Goal: Task Accomplishment & Management: Complete application form

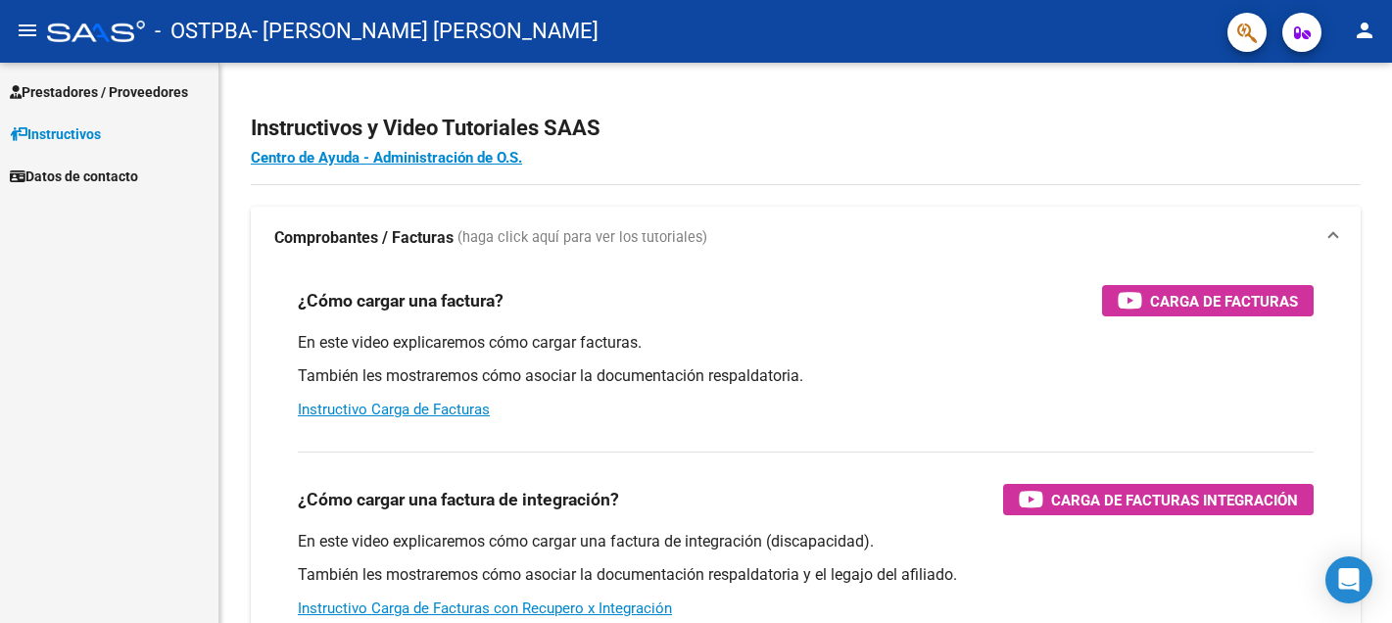
click at [120, 91] on span "Prestadores / Proveedores" at bounding box center [99, 92] width 178 height 22
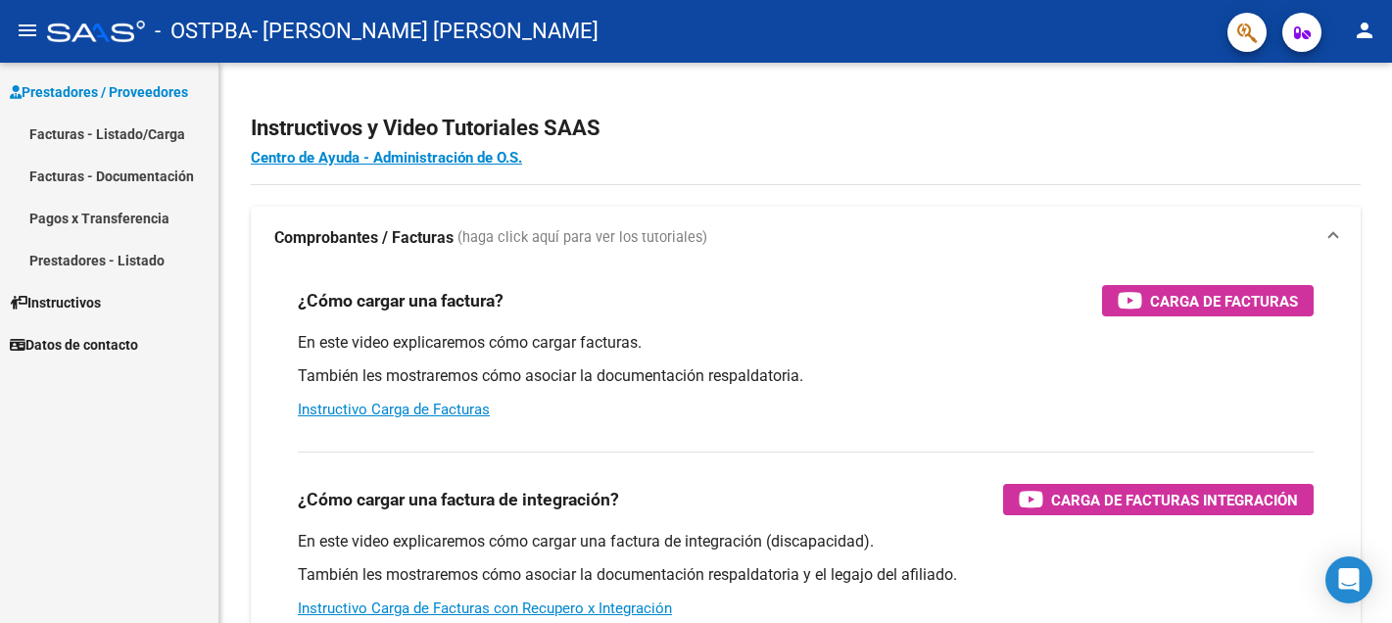
click at [108, 134] on link "Facturas - Listado/Carga" at bounding box center [109, 134] width 218 height 42
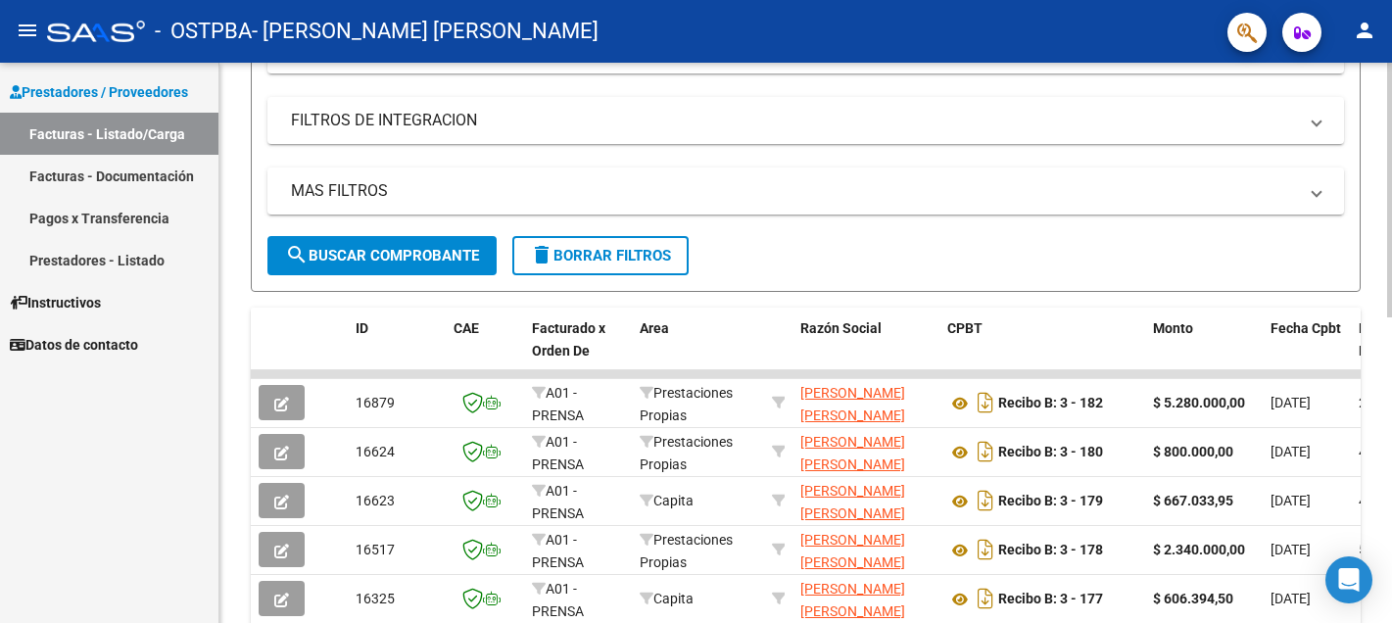
scroll to position [318, 0]
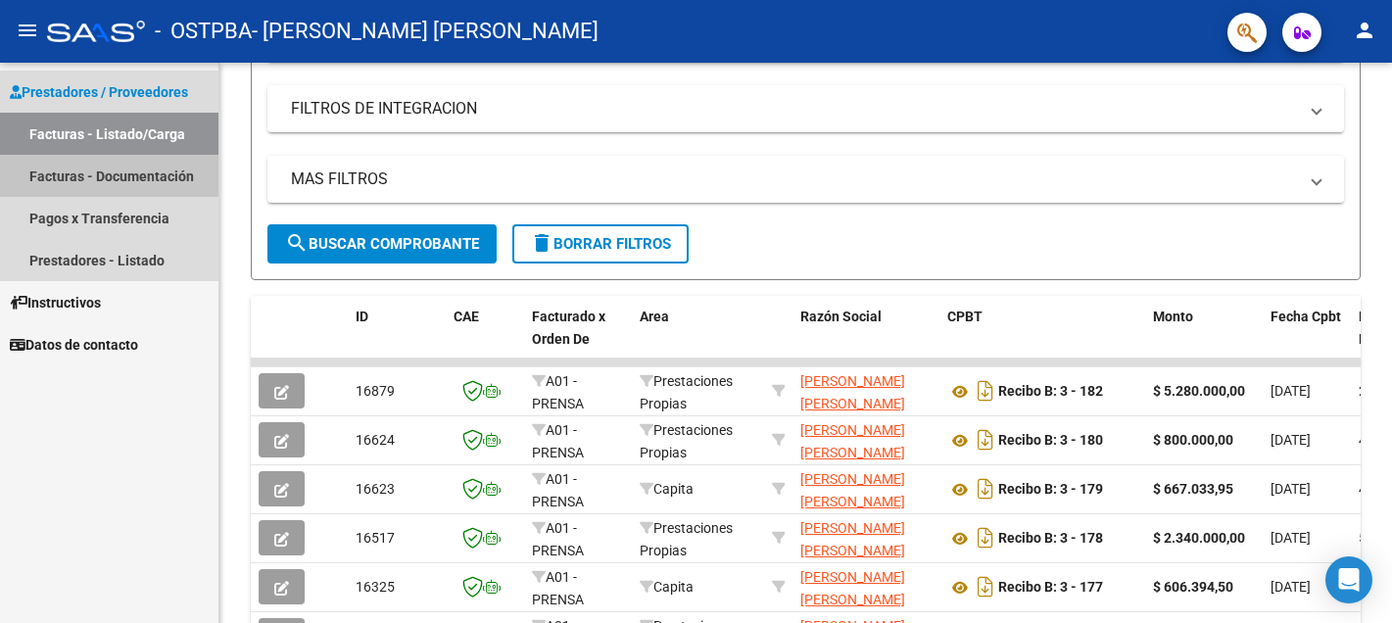
click at [134, 169] on link "Facturas - Documentación" at bounding box center [109, 176] width 218 height 42
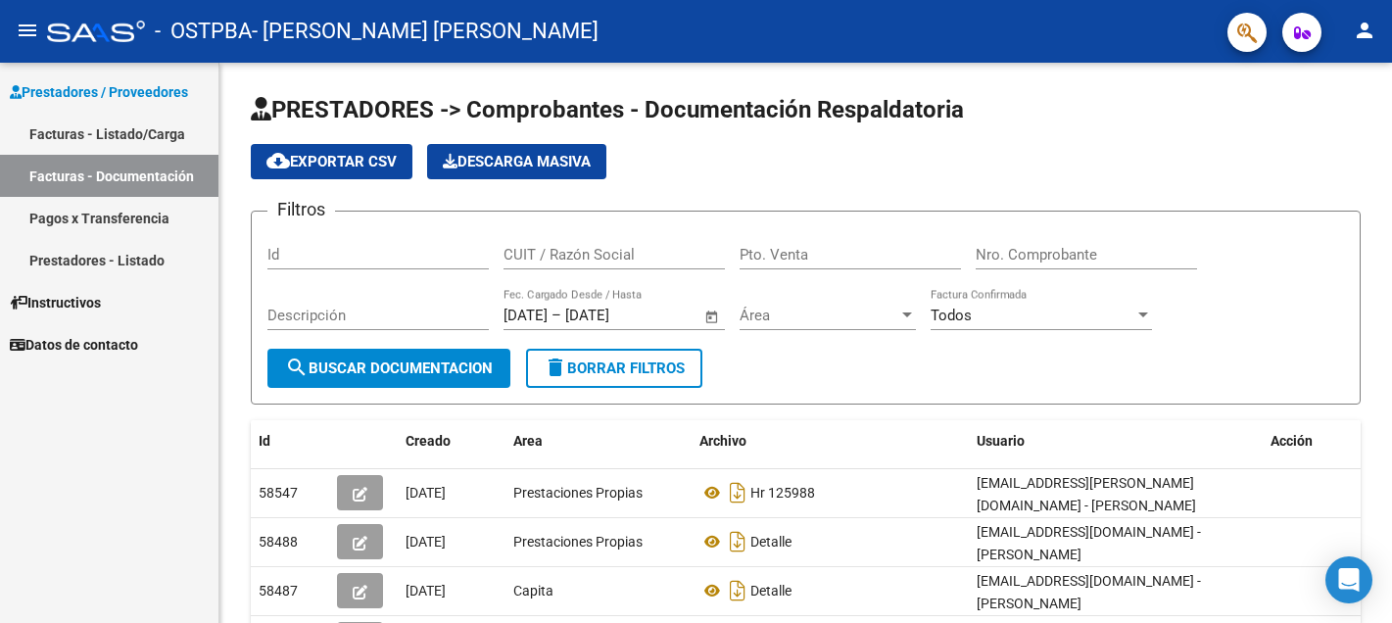
click at [135, 135] on link "Facturas - Listado/Carga" at bounding box center [109, 134] width 218 height 42
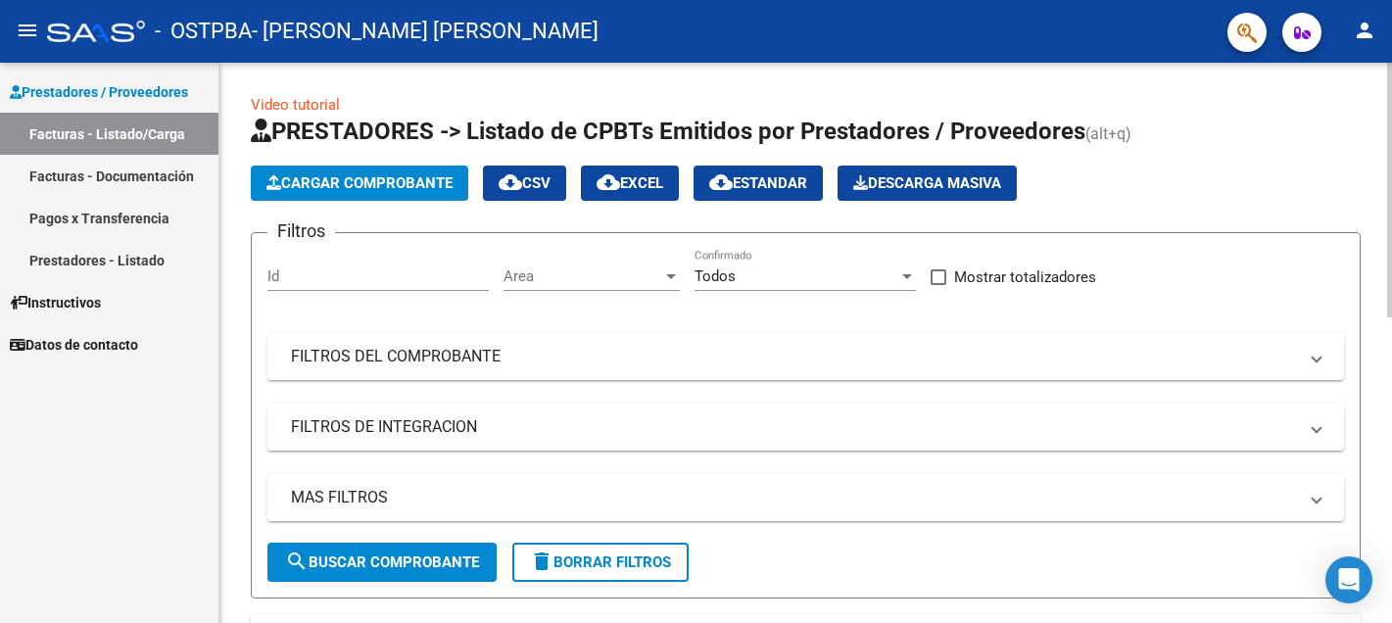
click at [398, 187] on span "Cargar Comprobante" at bounding box center [359, 183] width 186 height 18
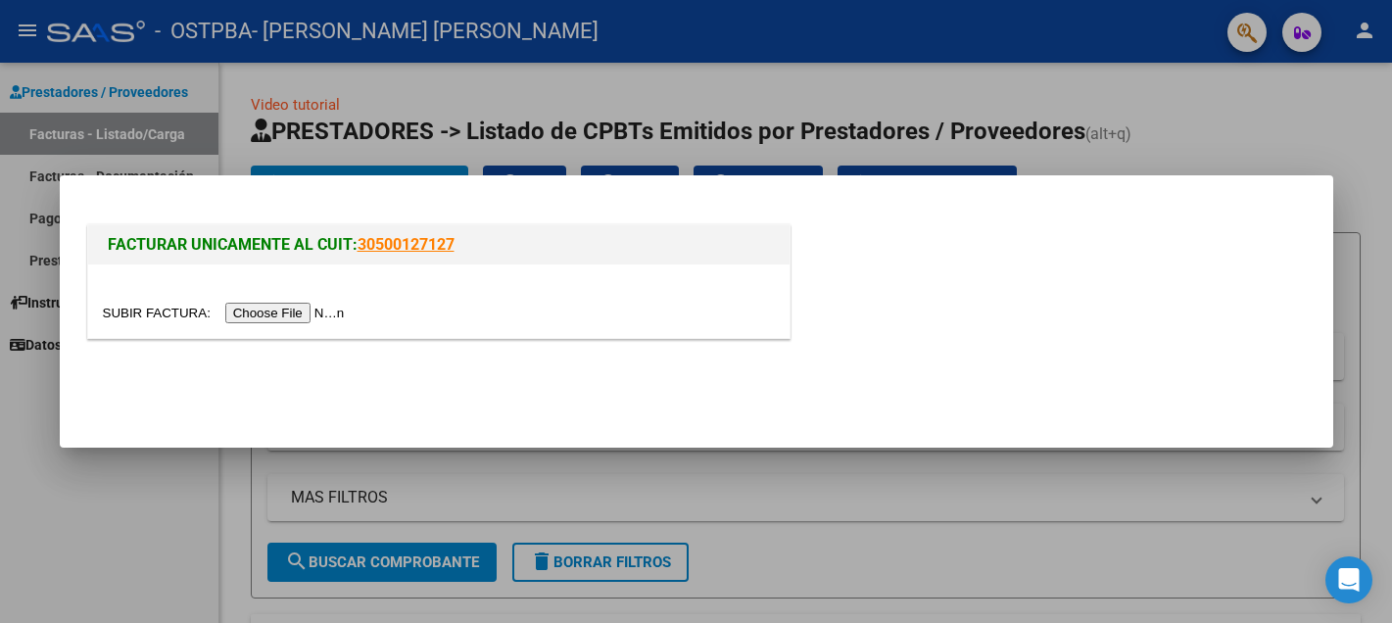
click at [267, 317] on input "file" at bounding box center [227, 313] width 248 height 21
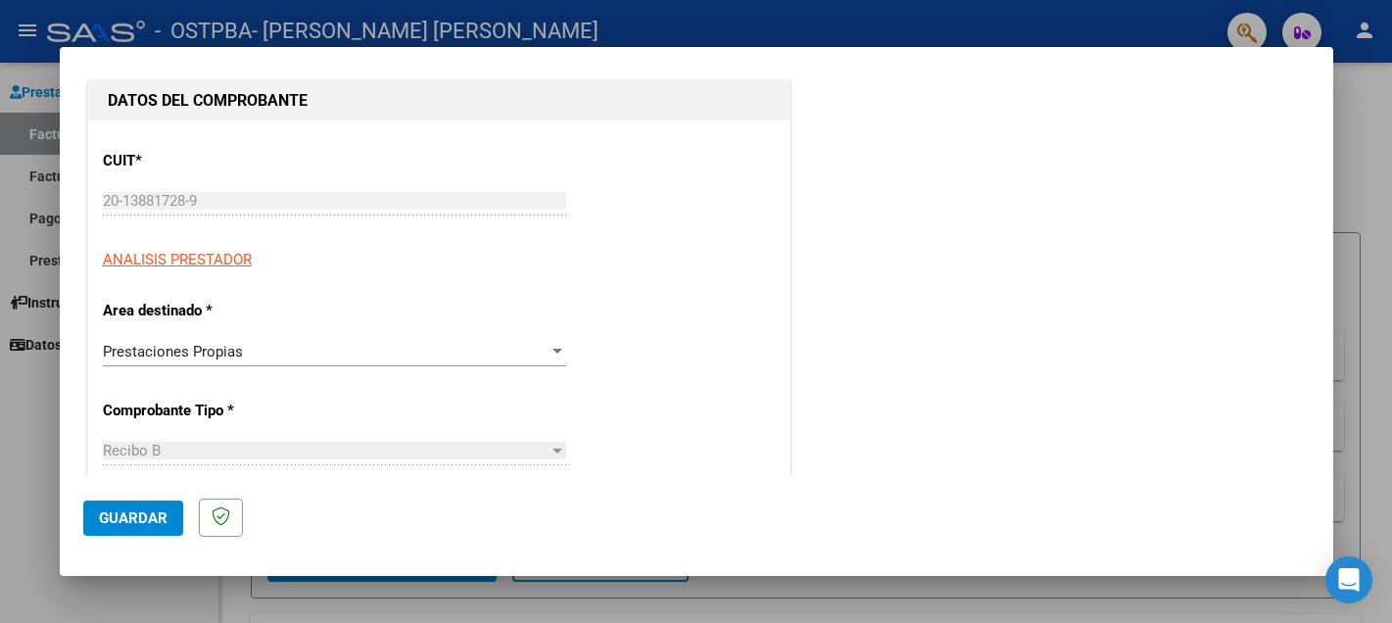
scroll to position [197, 0]
click at [557, 350] on div at bounding box center [557, 350] width 10 height 5
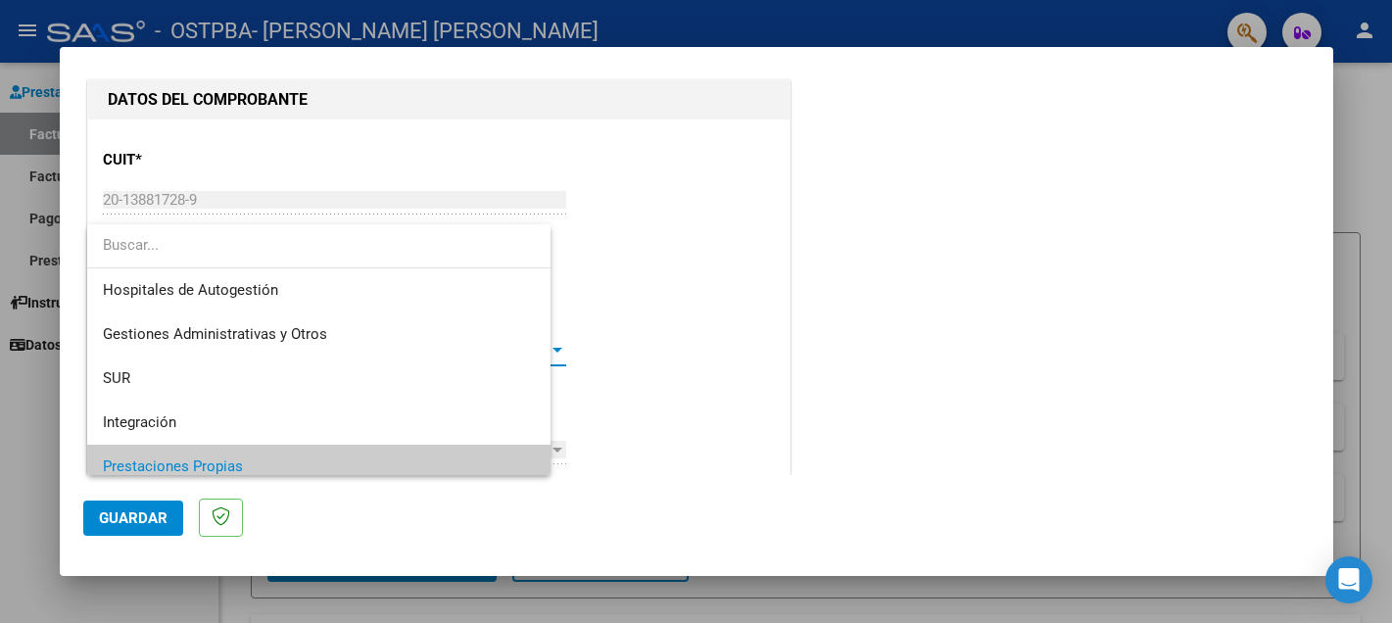
scroll to position [117, 0]
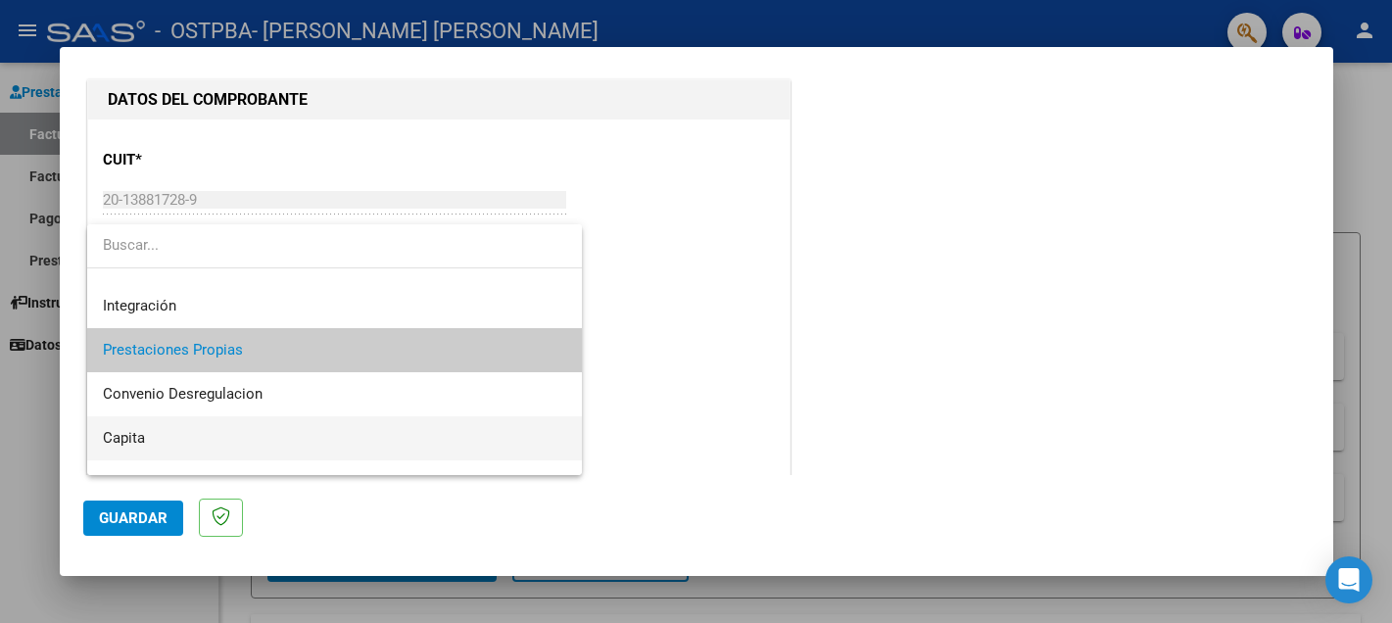
click at [393, 442] on span "Capita" at bounding box center [334, 438] width 463 height 44
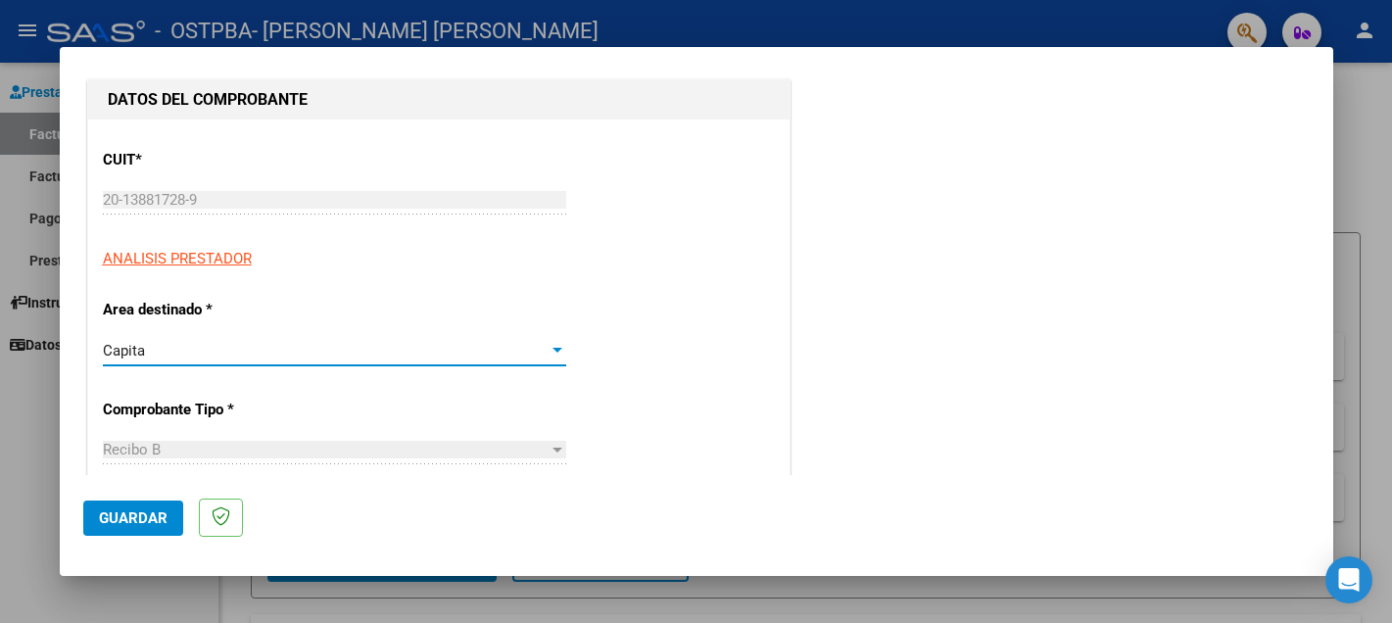
click at [139, 514] on span "Guardar" at bounding box center [133, 518] width 69 height 18
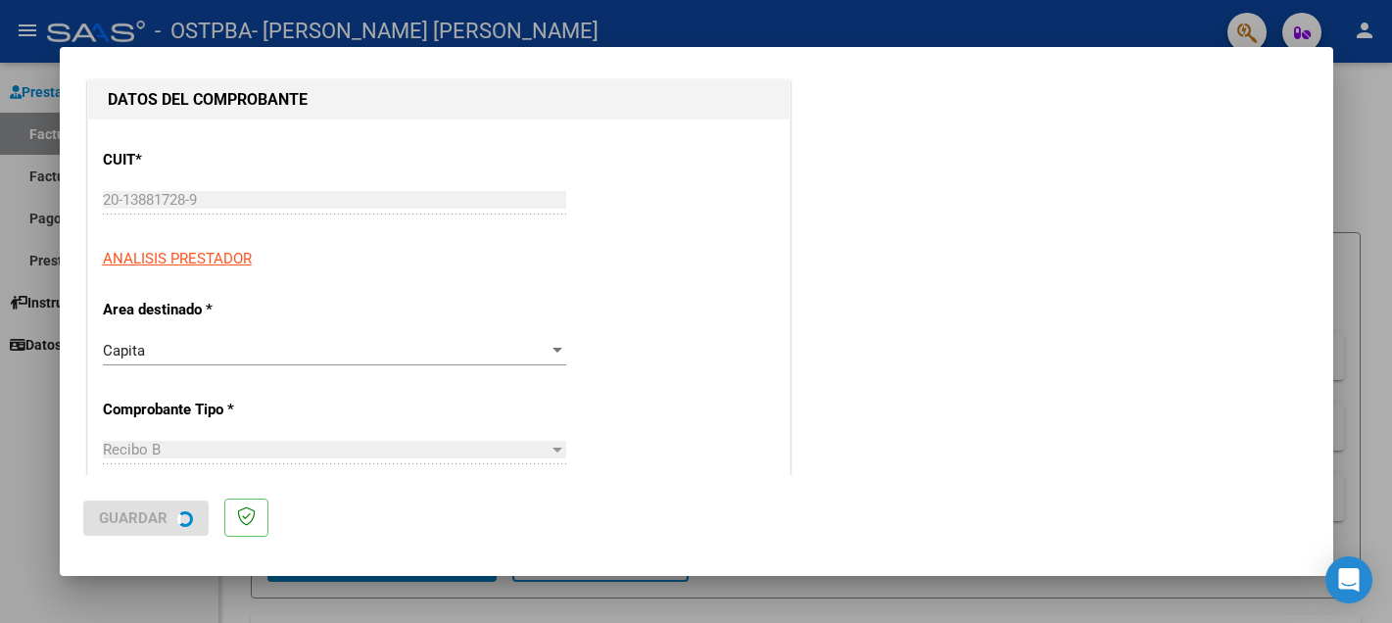
scroll to position [0, 0]
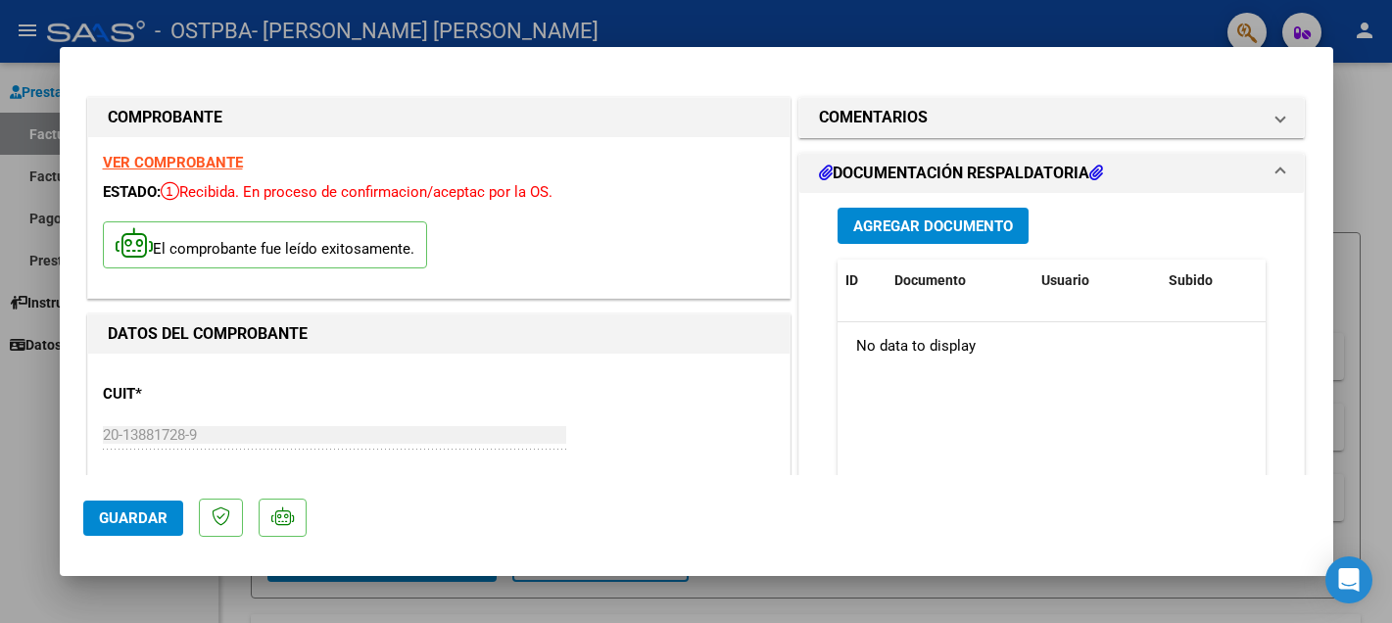
click at [38, 71] on div at bounding box center [696, 311] width 1392 height 623
type input "$ 0,00"
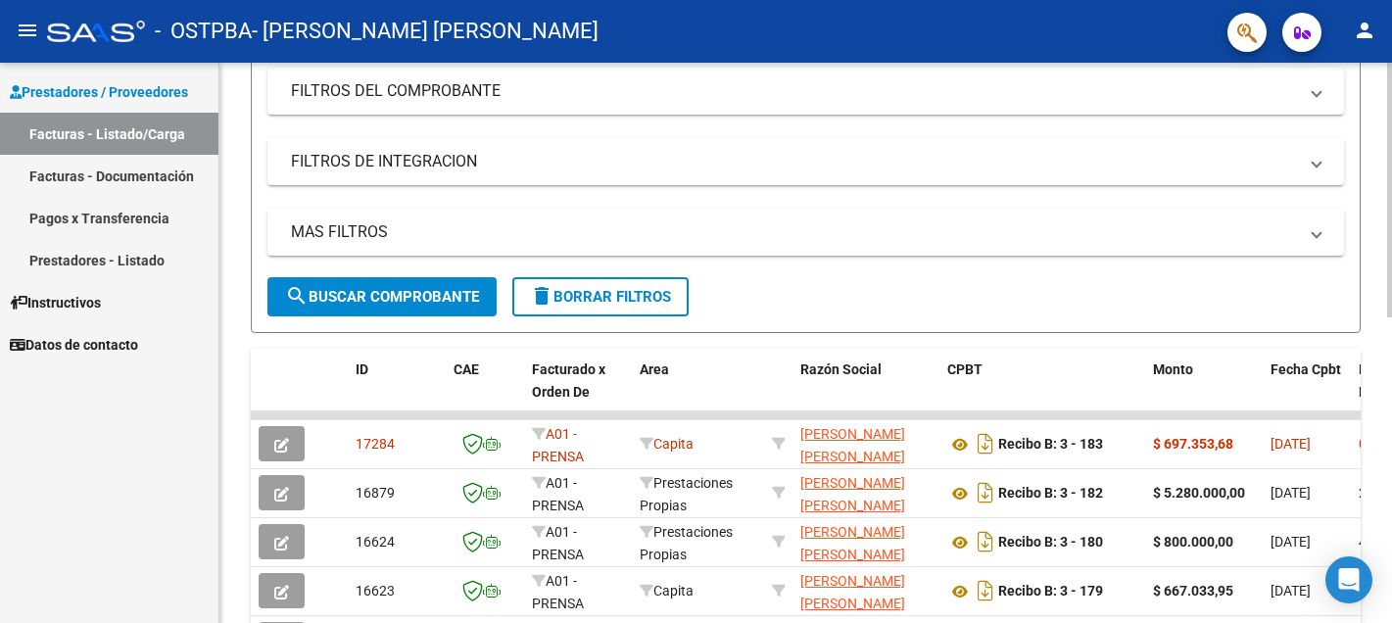
scroll to position [279, 0]
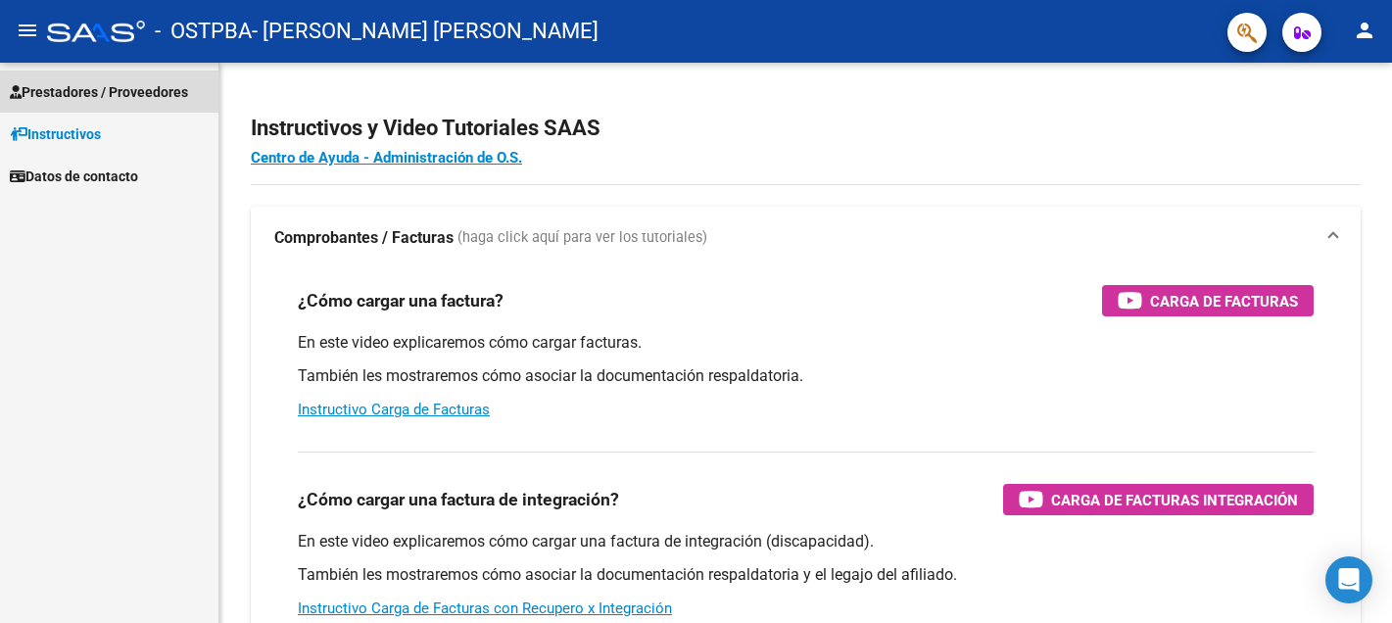
click at [102, 87] on span "Prestadores / Proveedores" at bounding box center [99, 92] width 178 height 22
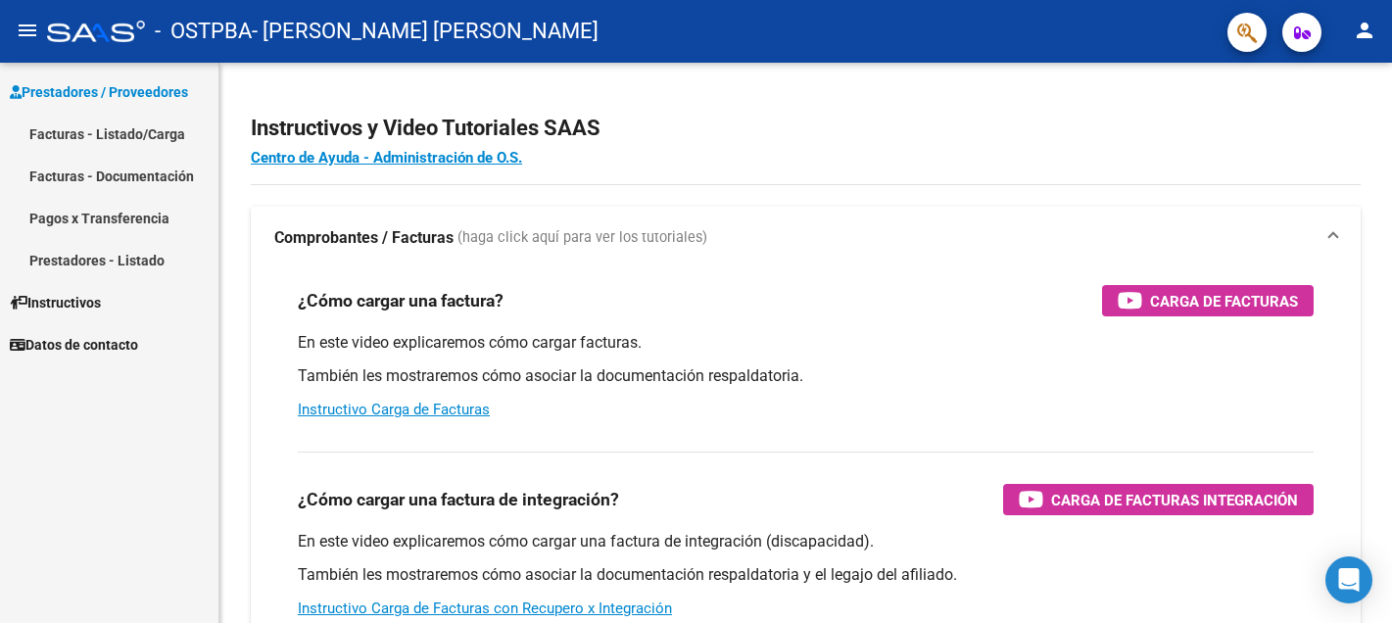
click at [96, 127] on link "Facturas - Listado/Carga" at bounding box center [109, 134] width 218 height 42
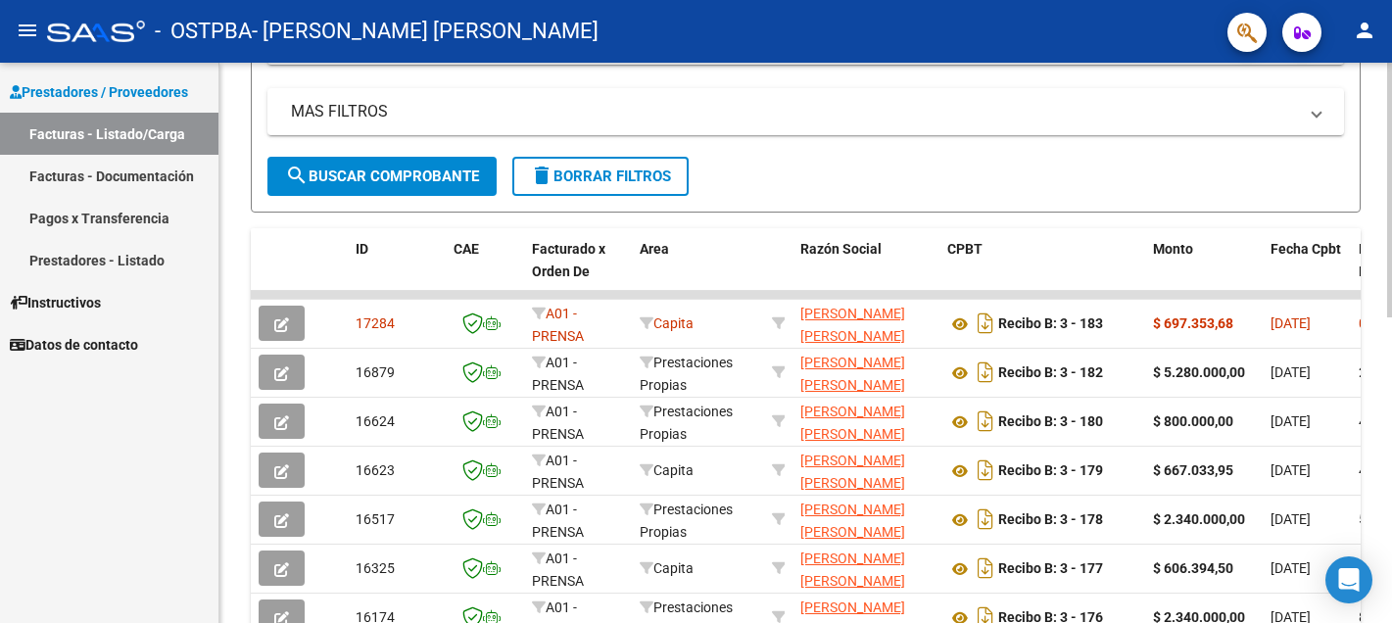
scroll to position [387, 0]
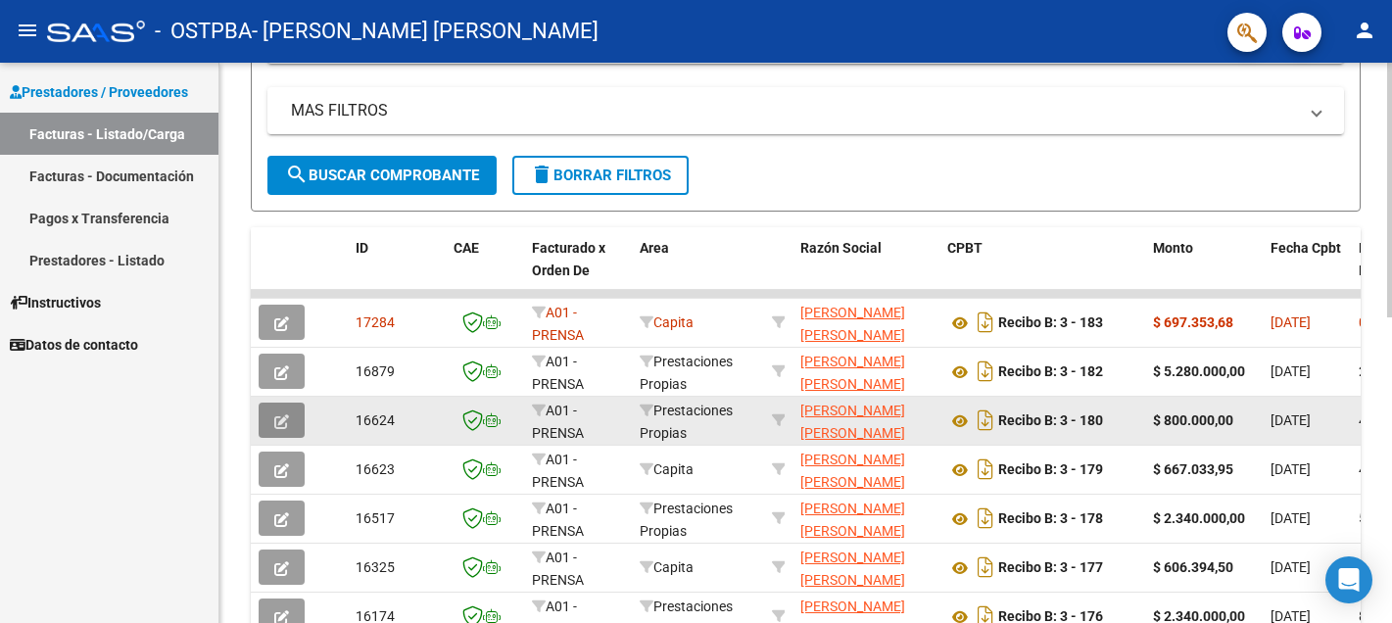
click at [283, 421] on icon "button" at bounding box center [281, 421] width 15 height 15
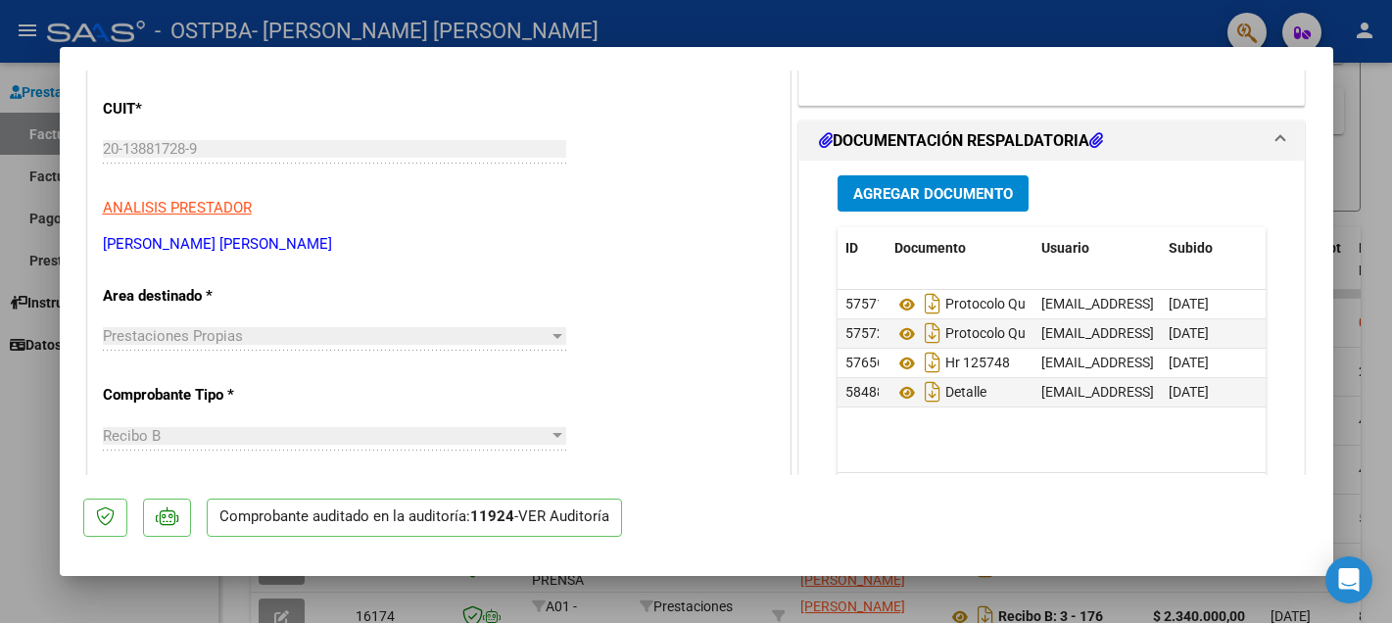
scroll to position [195, 0]
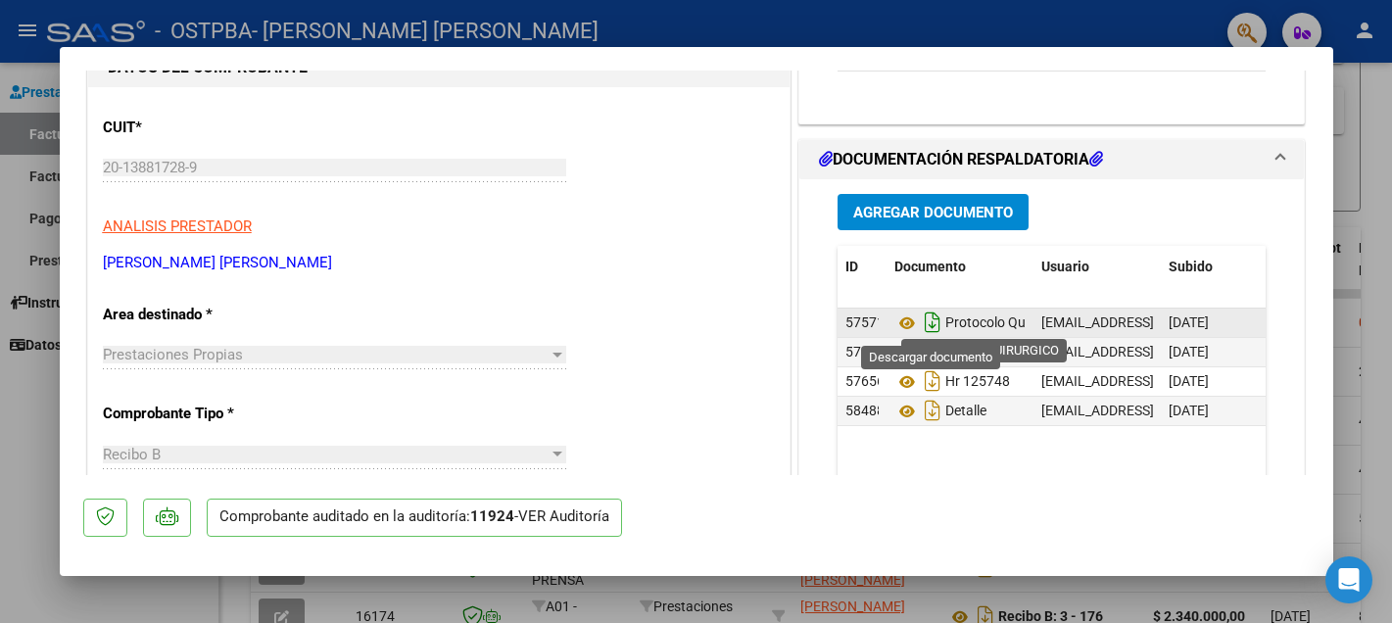
click at [931, 323] on icon "Descargar documento" at bounding box center [932, 322] width 25 height 31
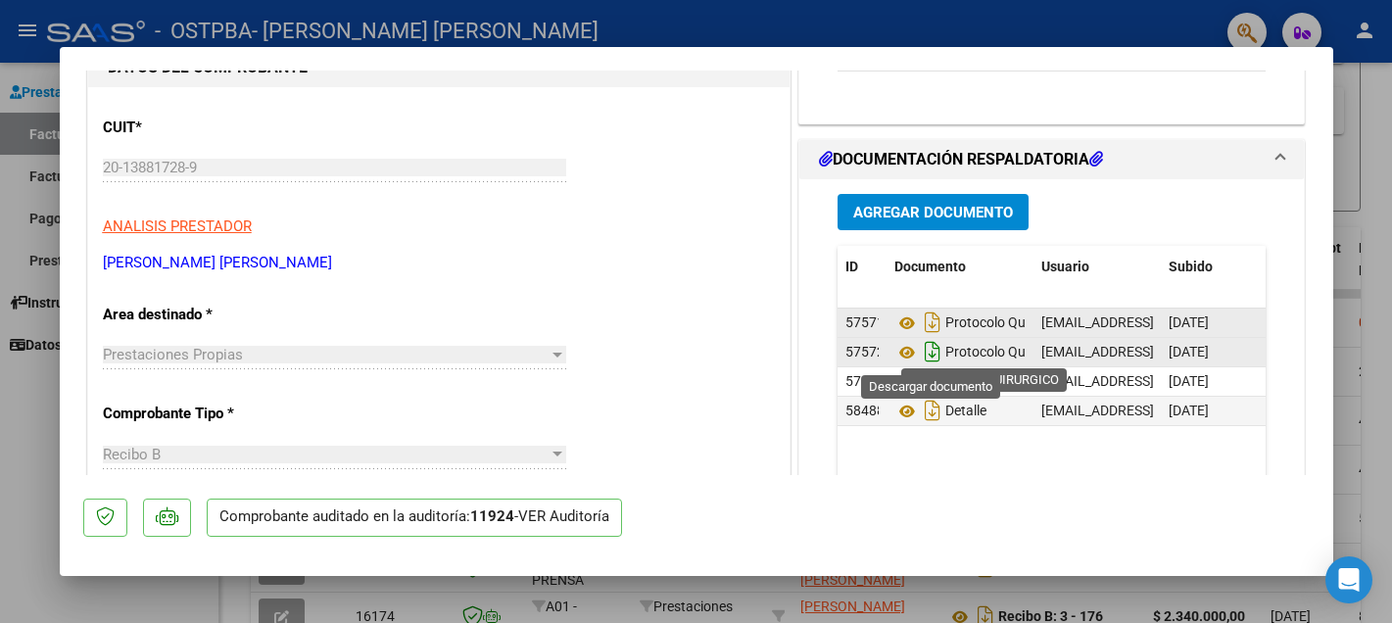
click at [930, 350] on icon "Descargar documento" at bounding box center [932, 351] width 25 height 31
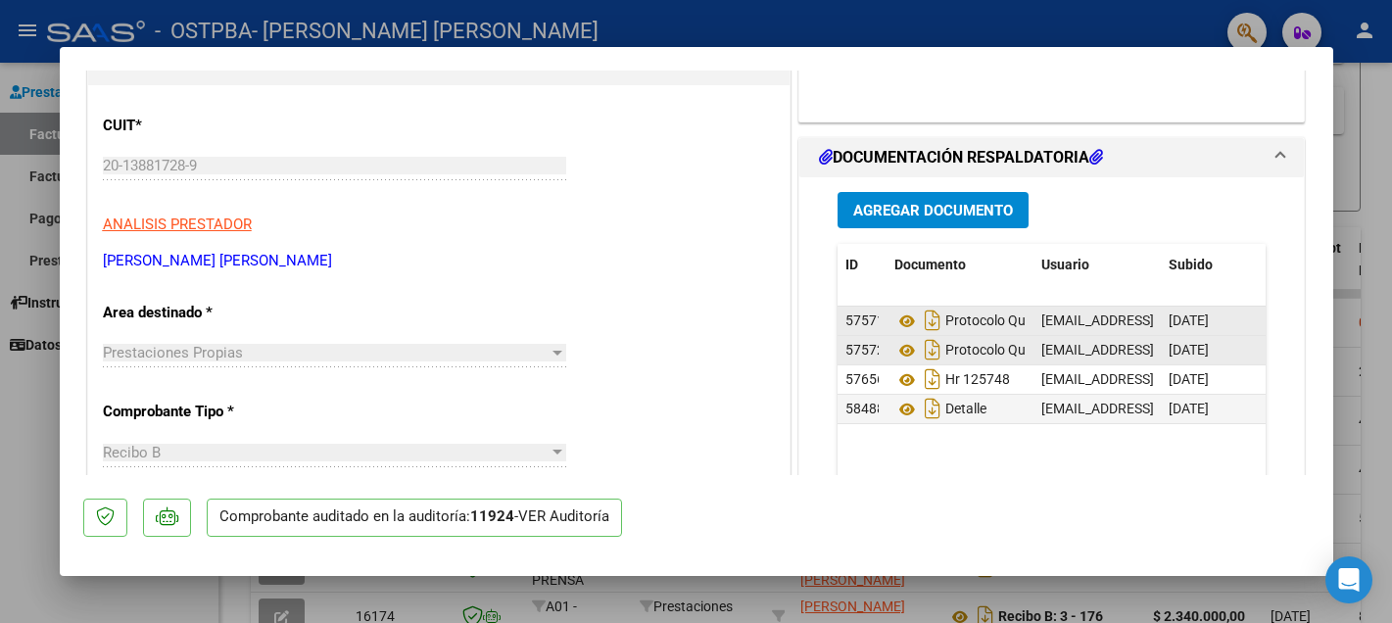
click at [35, 78] on div at bounding box center [696, 311] width 1392 height 623
type input "$ 0,00"
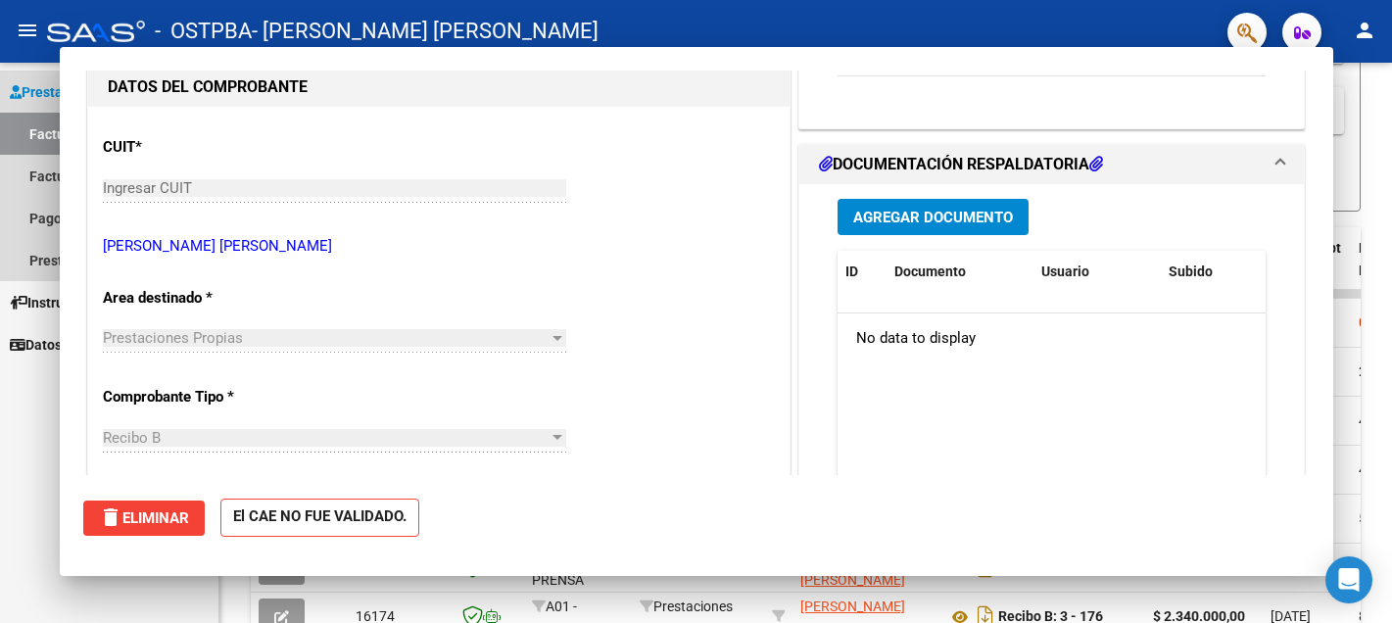
click at [35, 78] on link "Prestadores / Proveedores" at bounding box center [109, 92] width 218 height 42
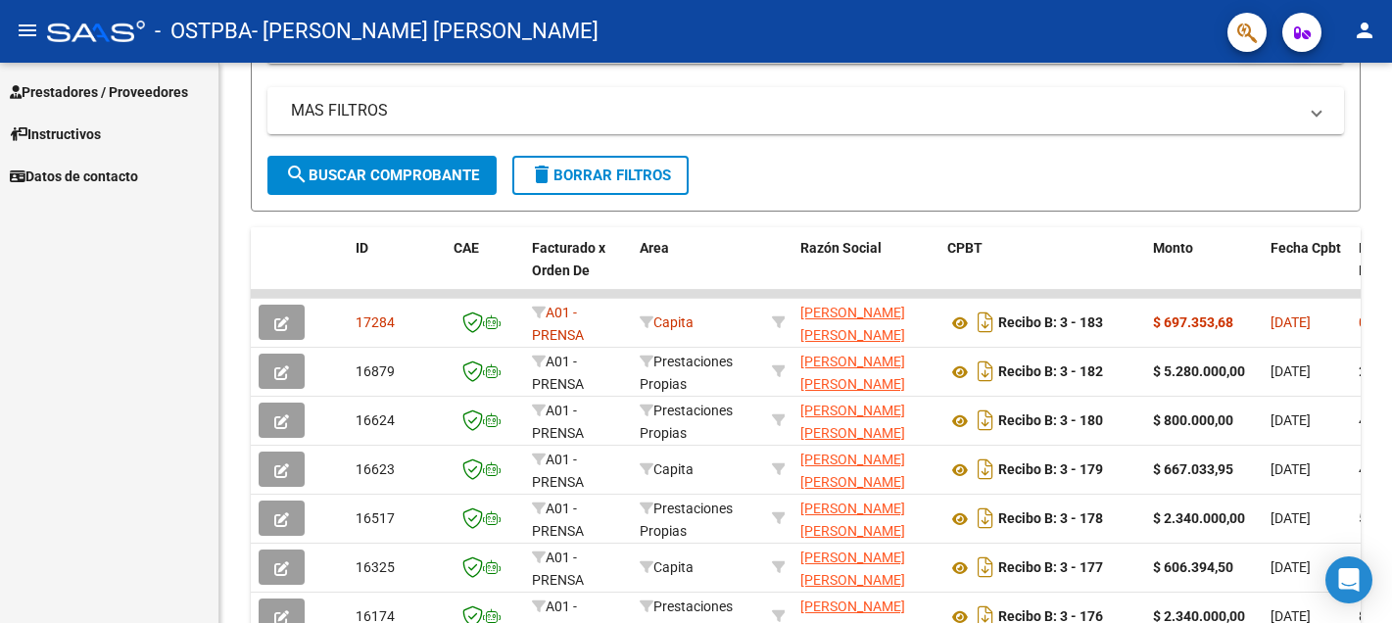
click at [124, 86] on span "Prestadores / Proveedores" at bounding box center [99, 92] width 178 height 22
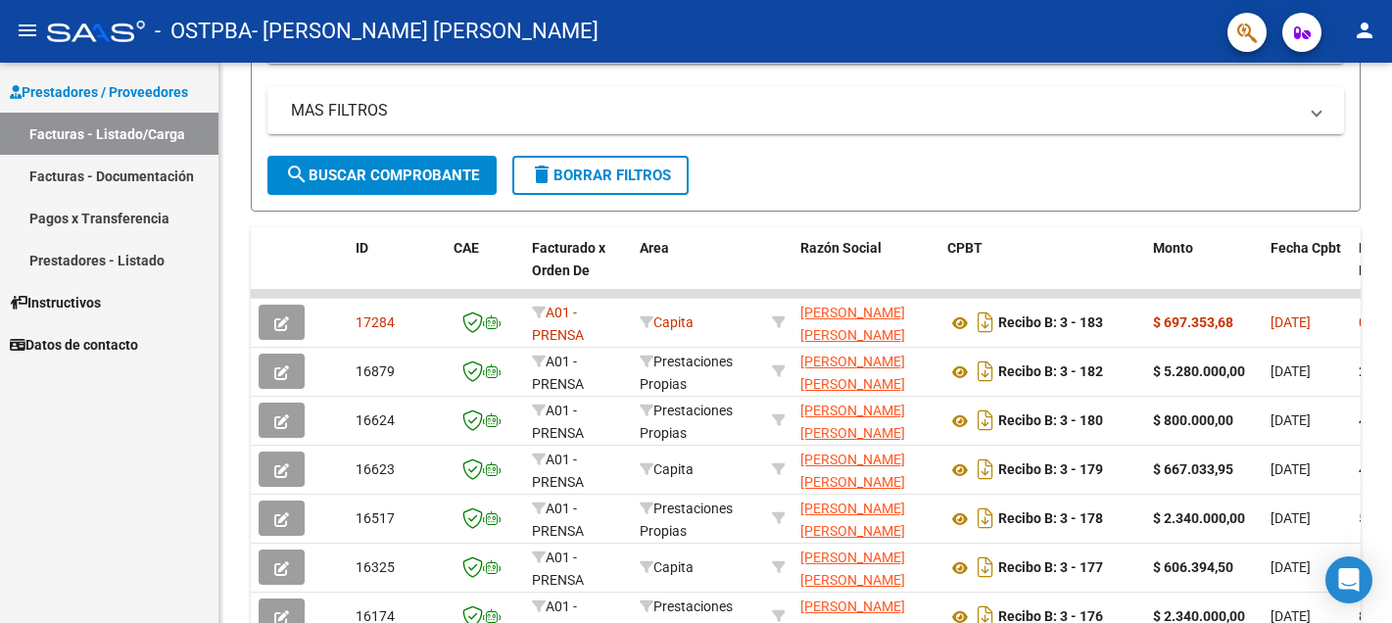
click at [100, 130] on link "Facturas - Listado/Carga" at bounding box center [109, 134] width 218 height 42
click at [64, 175] on link "Facturas - Documentación" at bounding box center [109, 176] width 218 height 42
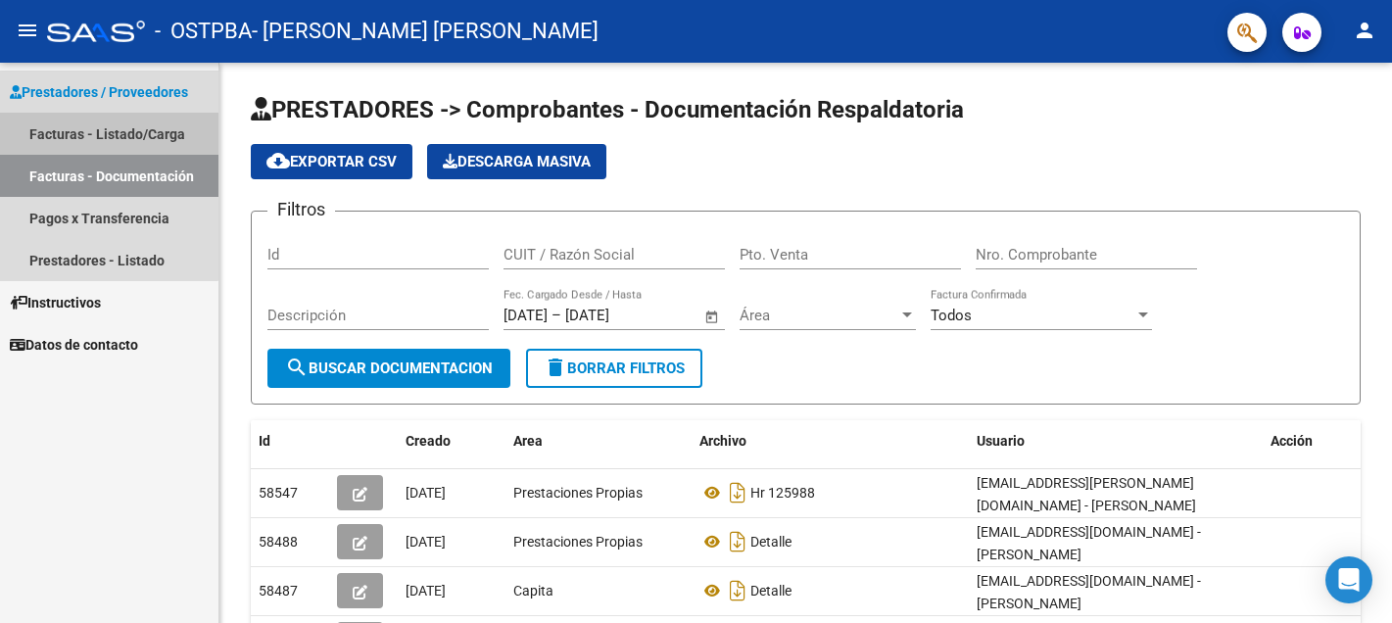
click at [84, 127] on link "Facturas - Listado/Carga" at bounding box center [109, 134] width 218 height 42
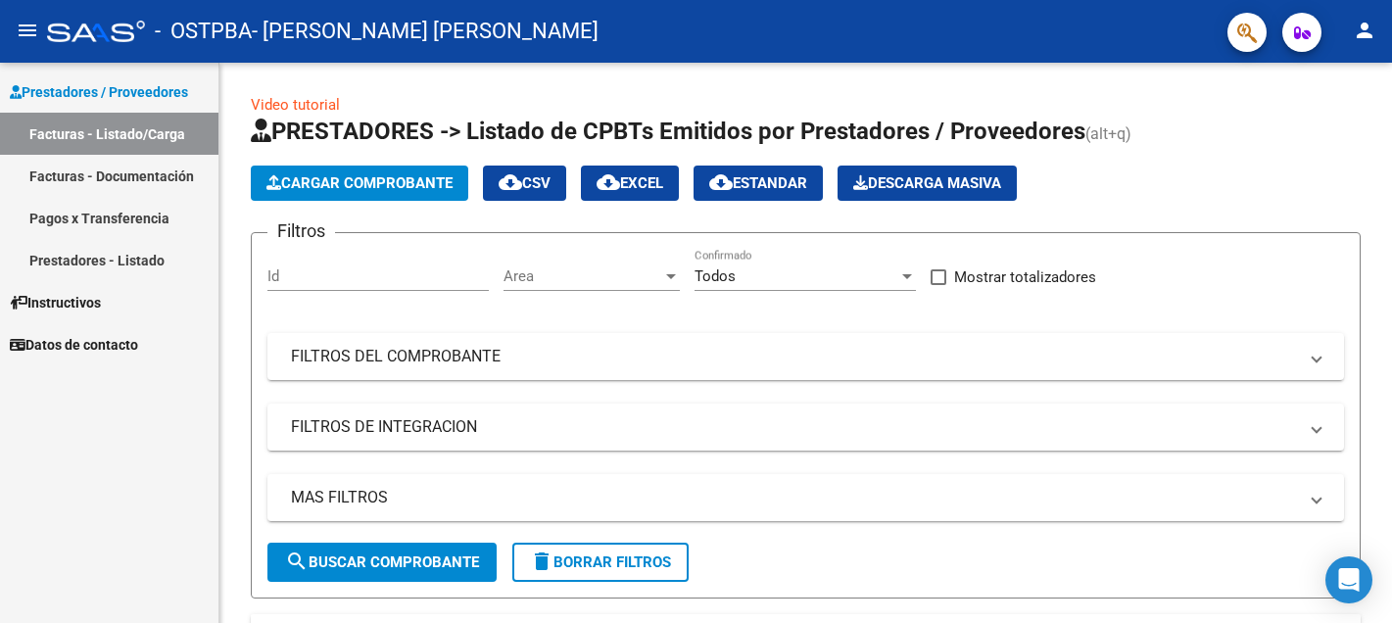
click at [74, 178] on link "Facturas - Documentación" at bounding box center [109, 176] width 218 height 42
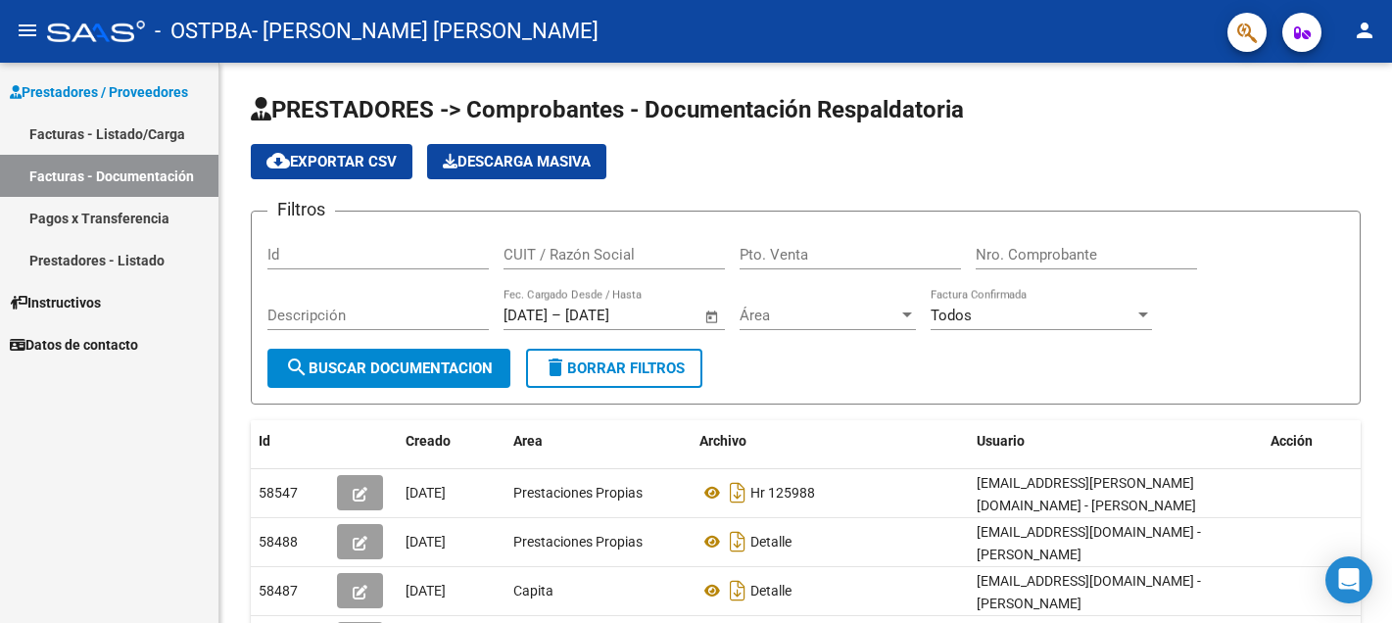
click at [105, 91] on span "Prestadores / Proveedores" at bounding box center [99, 92] width 178 height 22
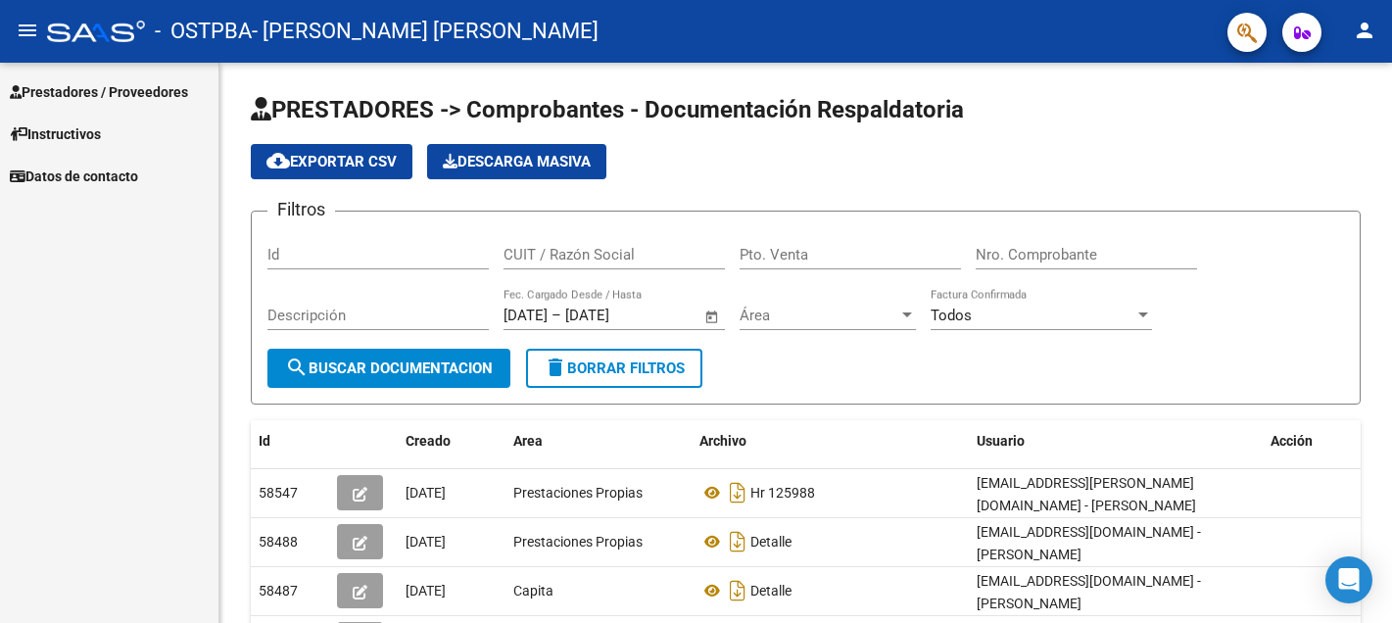
click at [100, 92] on span "Prestadores / Proveedores" at bounding box center [99, 92] width 178 height 22
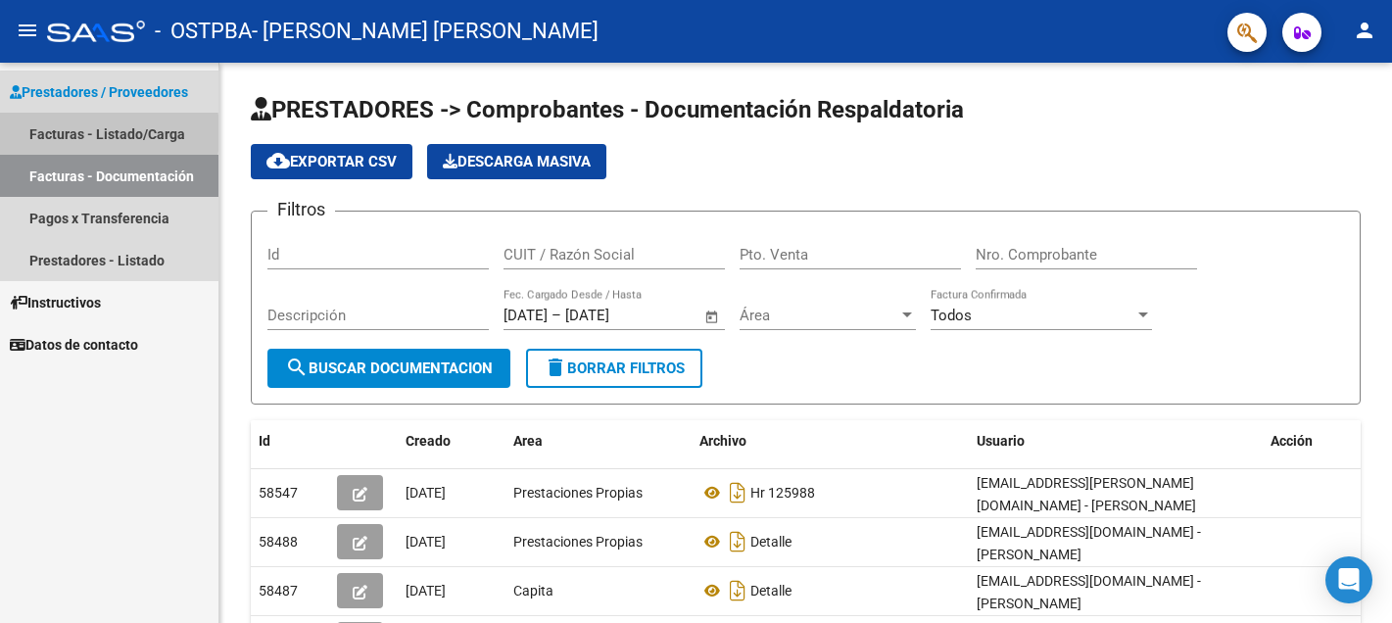
click at [45, 133] on link "Facturas - Listado/Carga" at bounding box center [109, 134] width 218 height 42
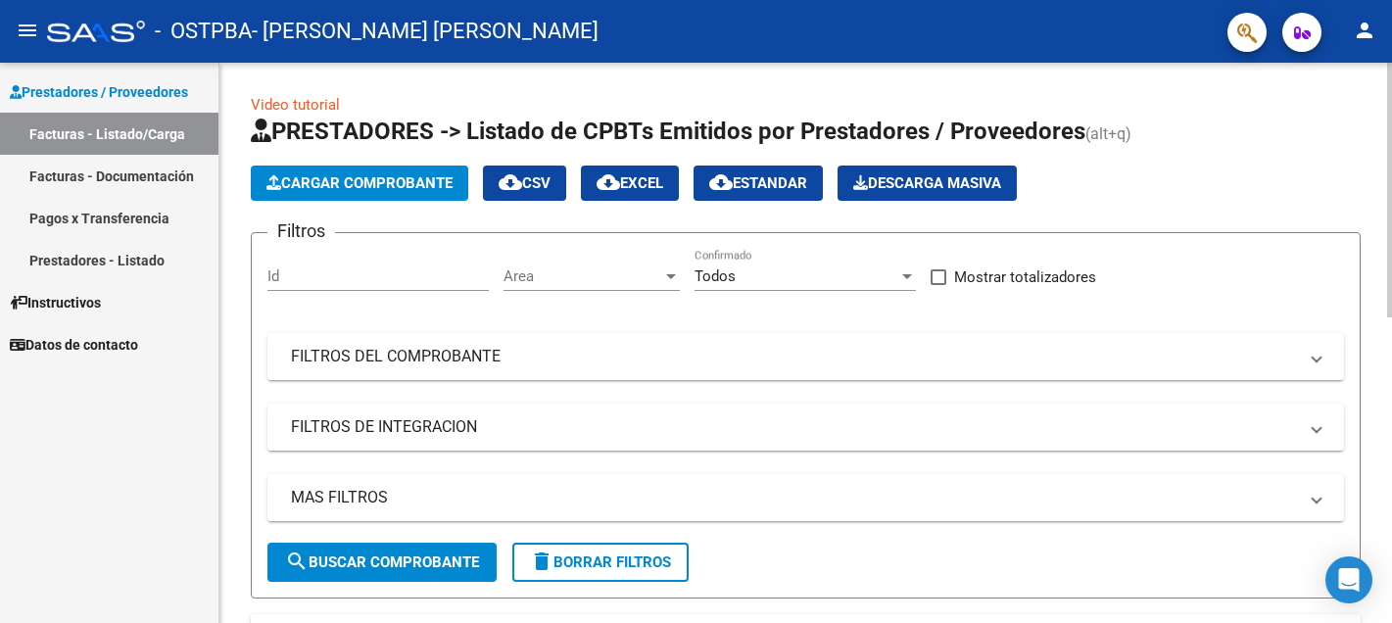
click at [342, 187] on span "Cargar Comprobante" at bounding box center [359, 183] width 186 height 18
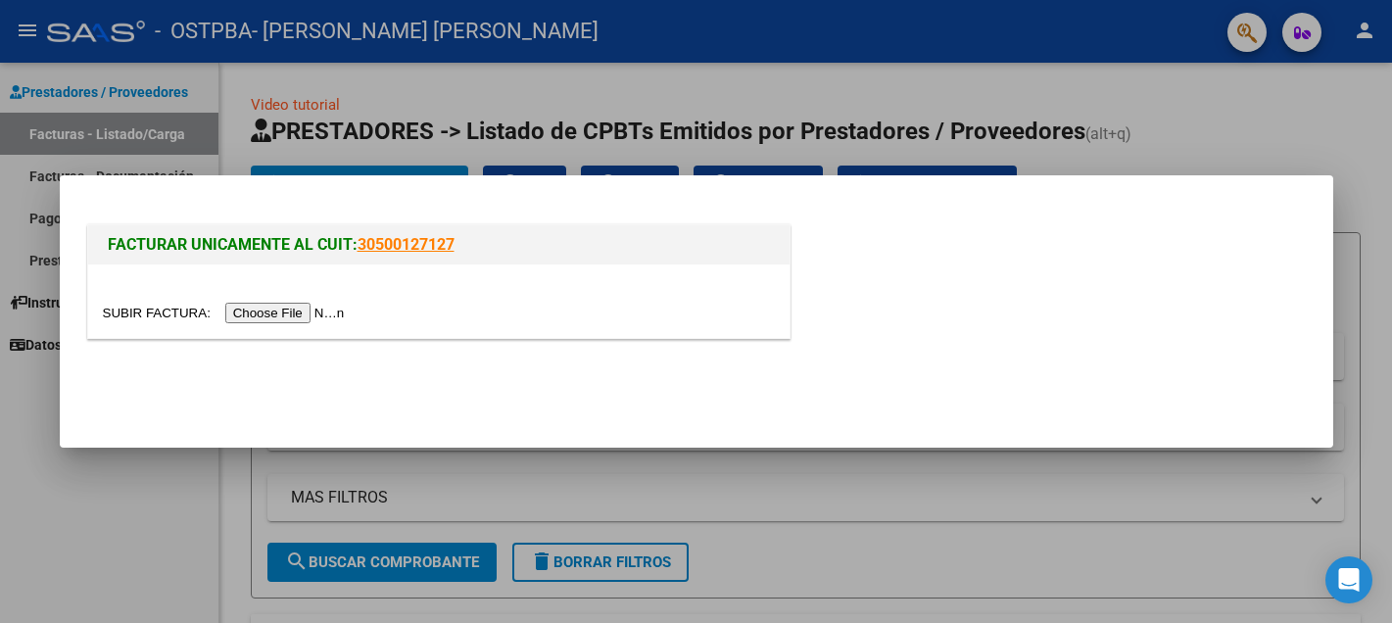
click at [261, 305] on input "file" at bounding box center [227, 313] width 248 height 21
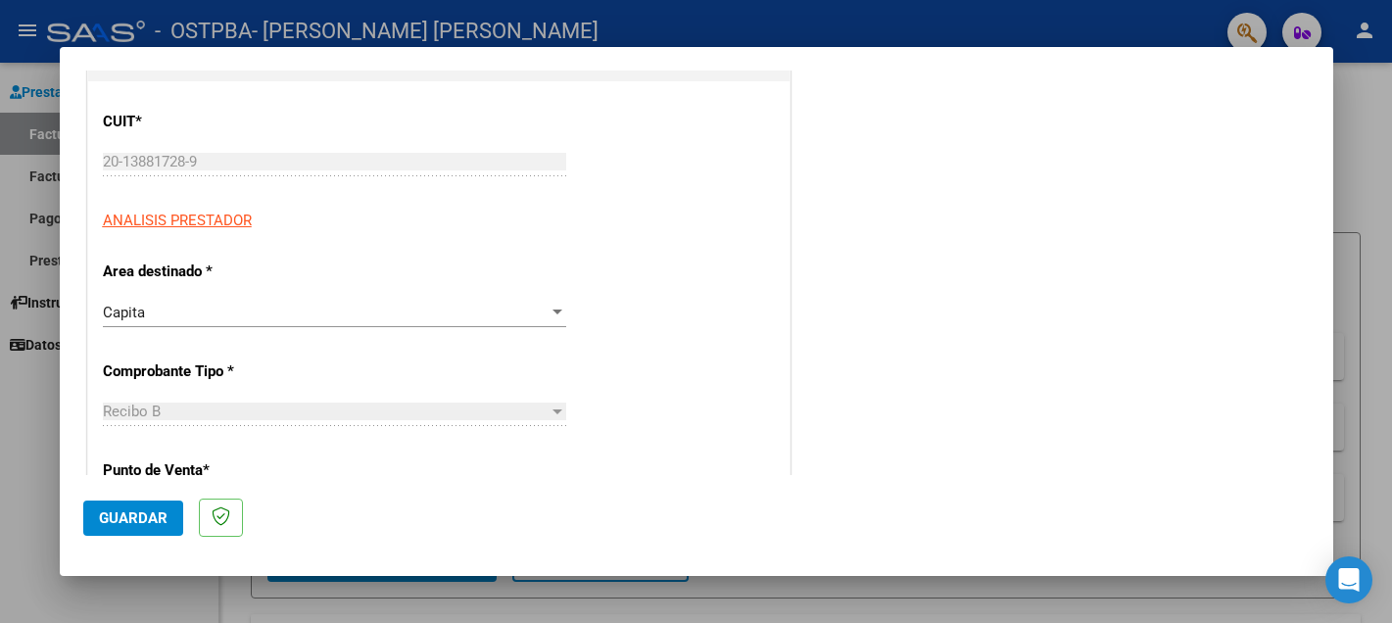
scroll to position [237, 0]
click at [558, 307] on div at bounding box center [557, 309] width 10 height 5
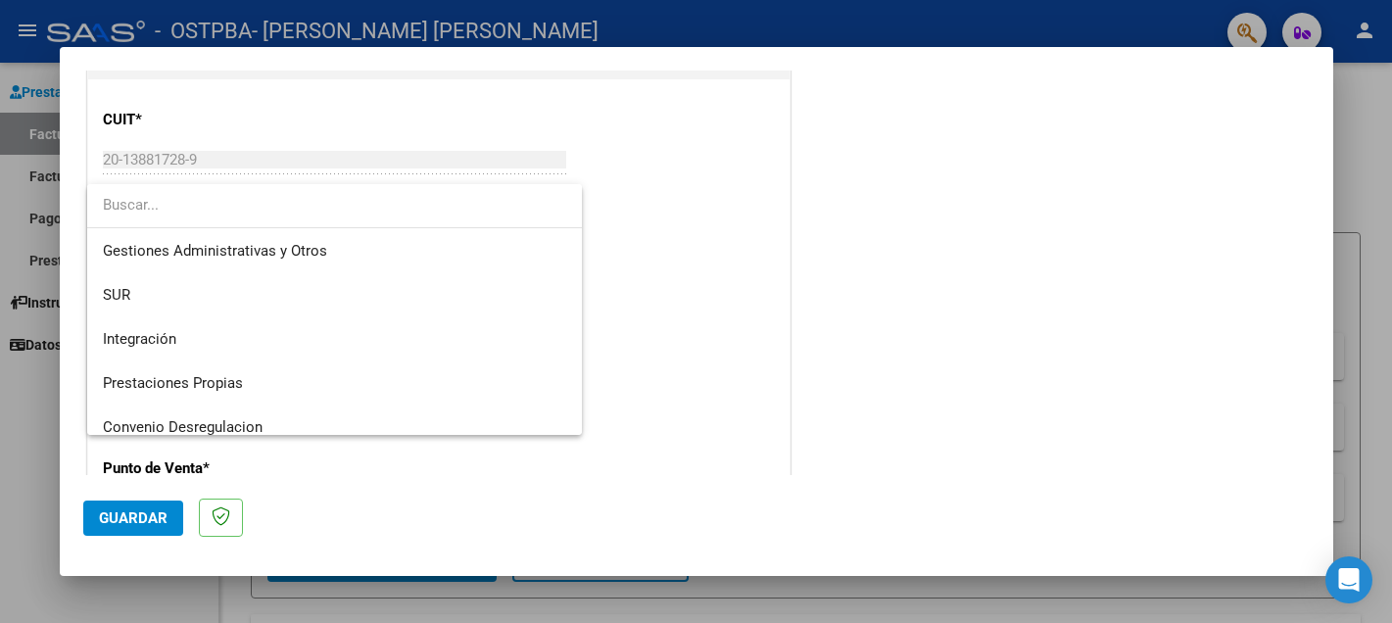
scroll to position [66, 0]
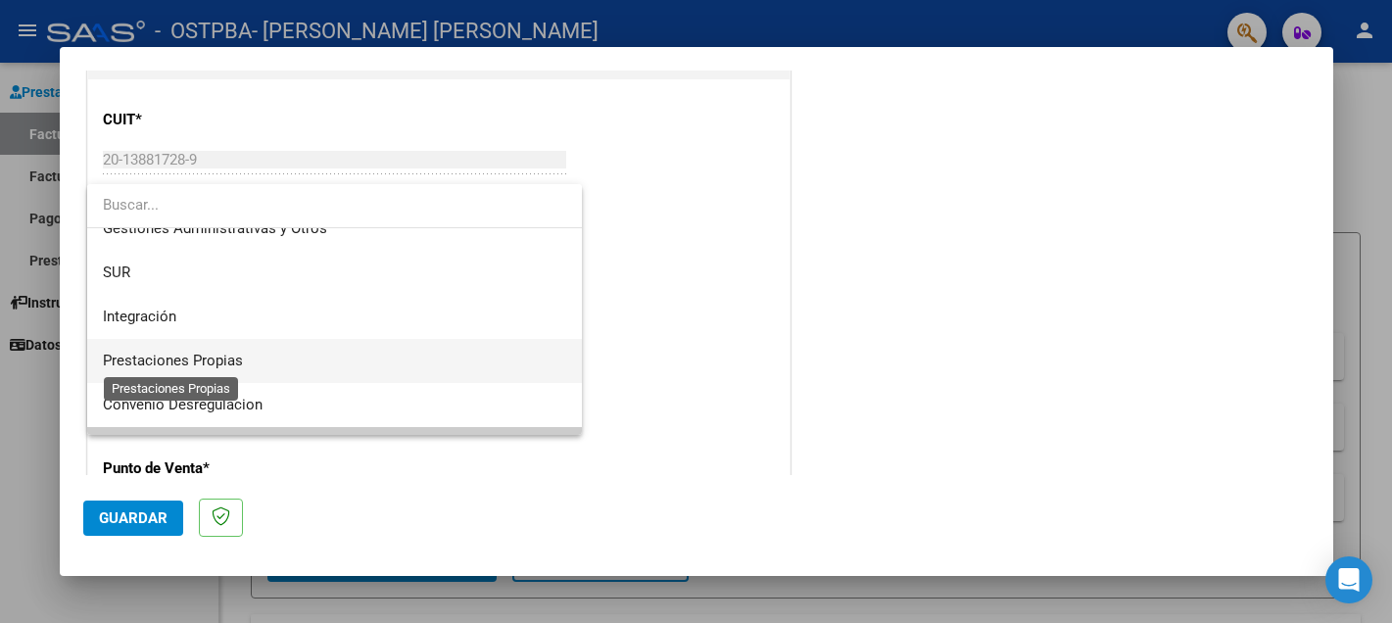
click at [219, 359] on span "Prestaciones Propias" at bounding box center [173, 361] width 140 height 18
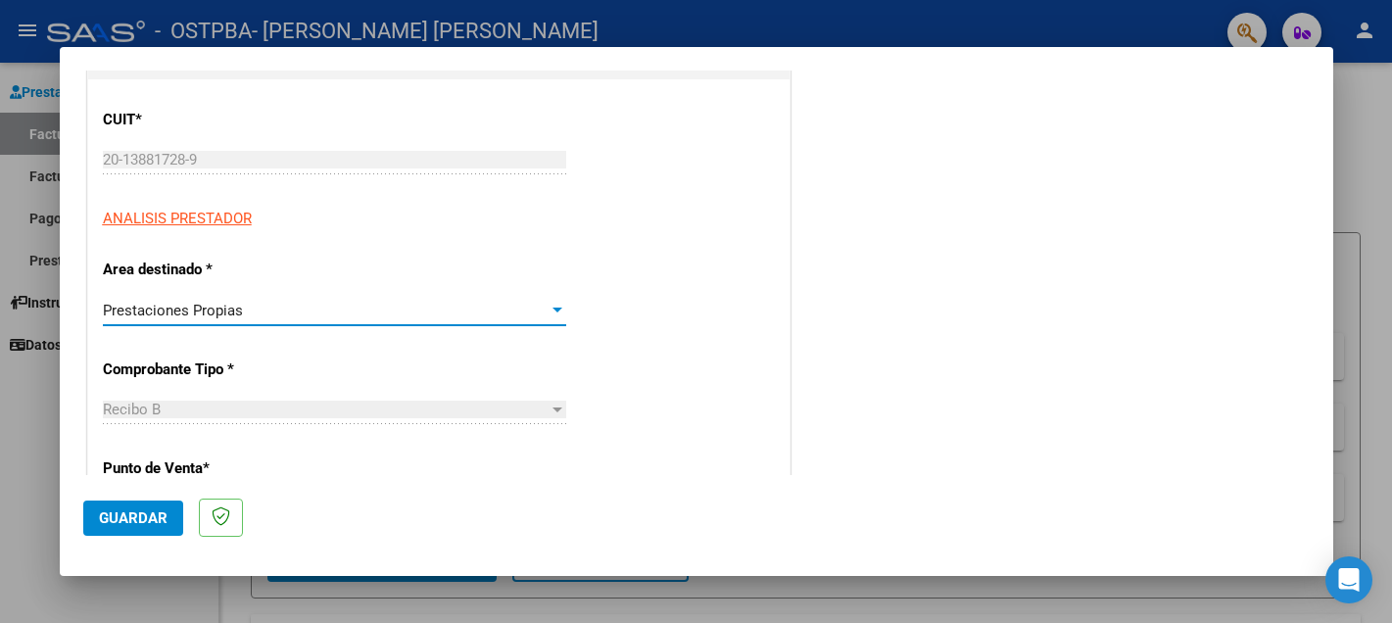
click at [138, 515] on span "Guardar" at bounding box center [133, 518] width 69 height 18
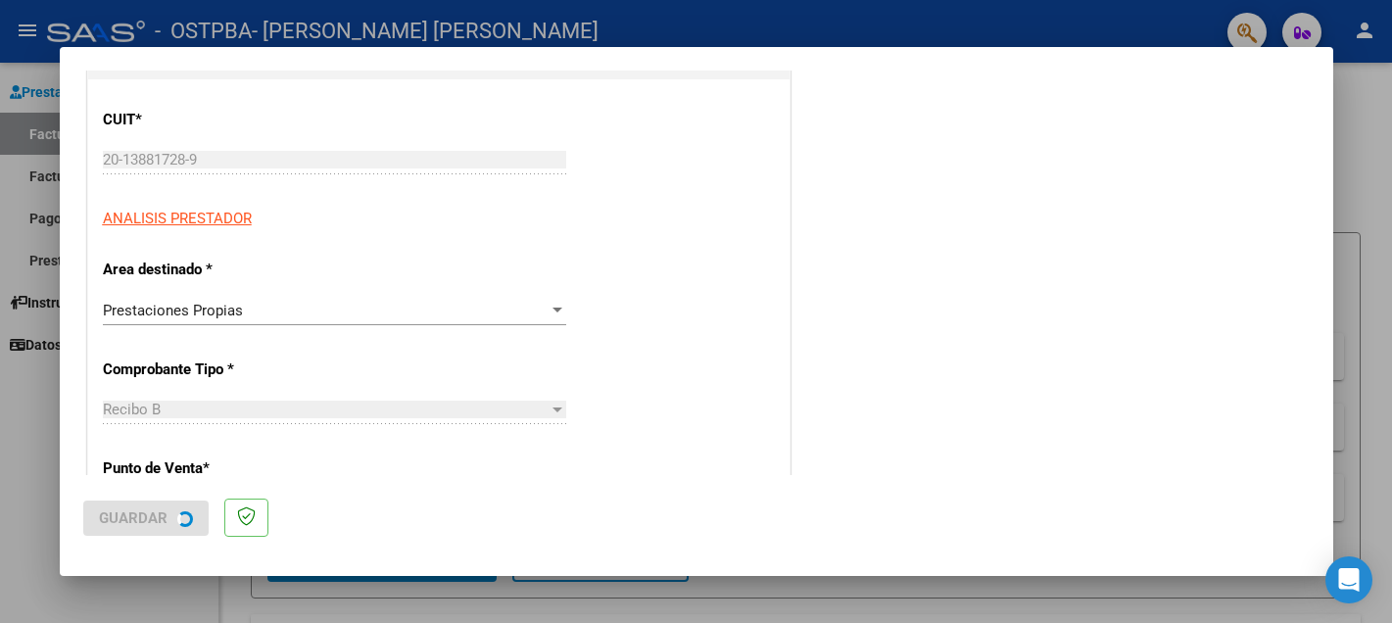
scroll to position [0, 0]
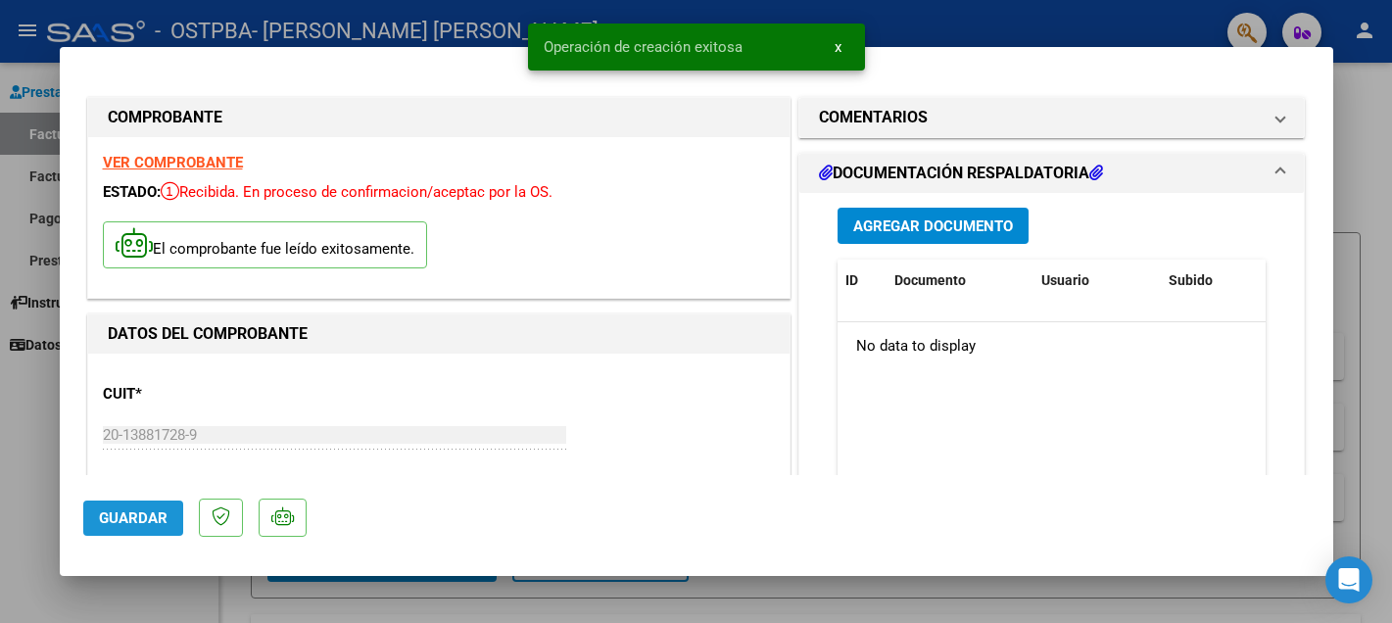
click at [138, 507] on button "Guardar" at bounding box center [133, 517] width 100 height 35
click at [35, 454] on div at bounding box center [696, 311] width 1392 height 623
type input "$ 0,00"
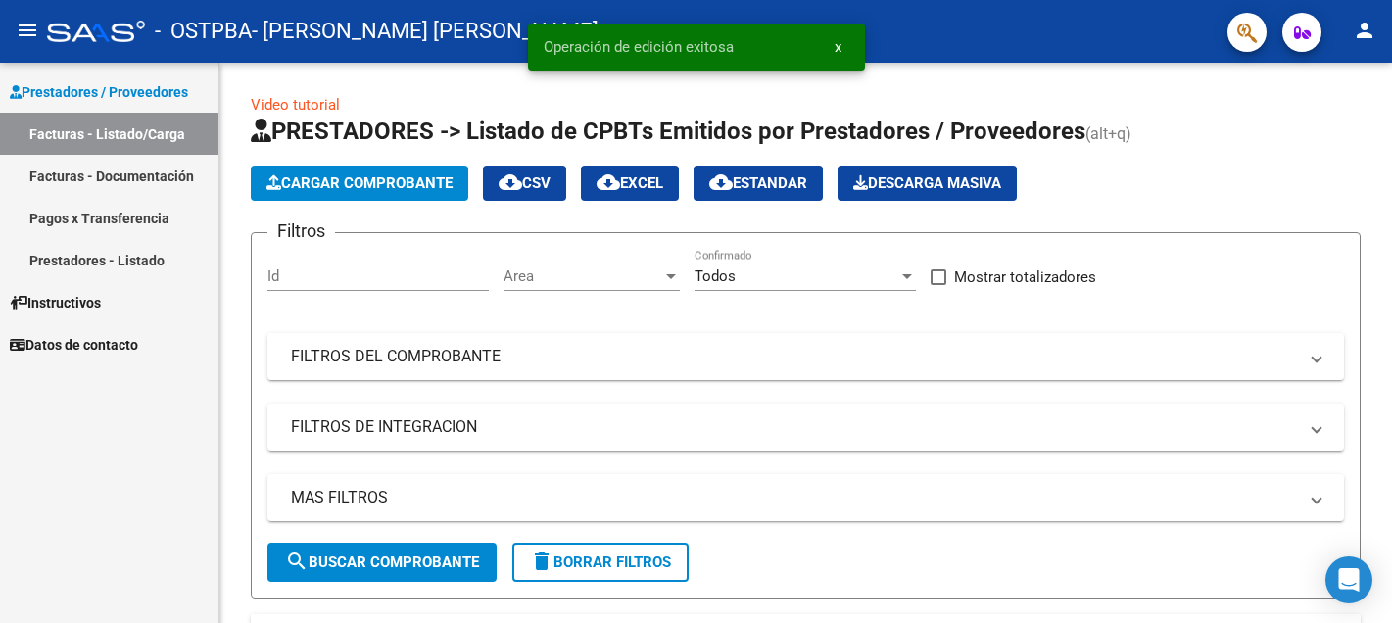
click at [147, 168] on link "Facturas - Documentación" at bounding box center [109, 176] width 218 height 42
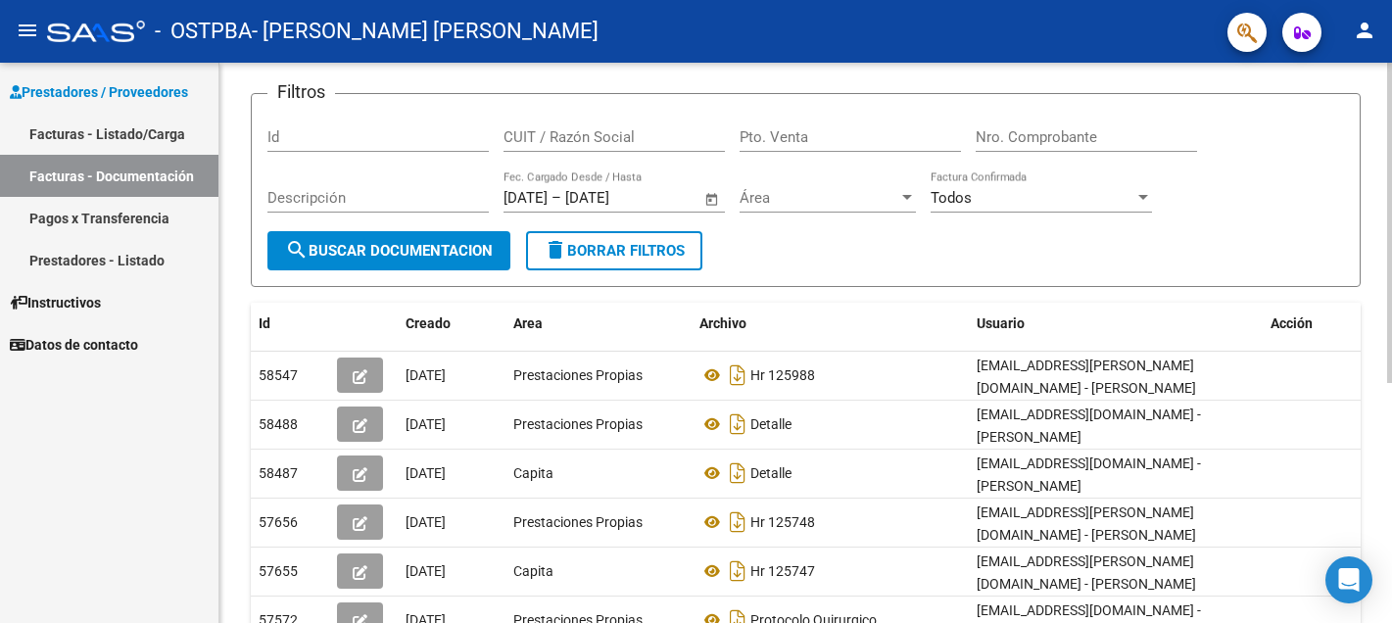
scroll to position [120, 0]
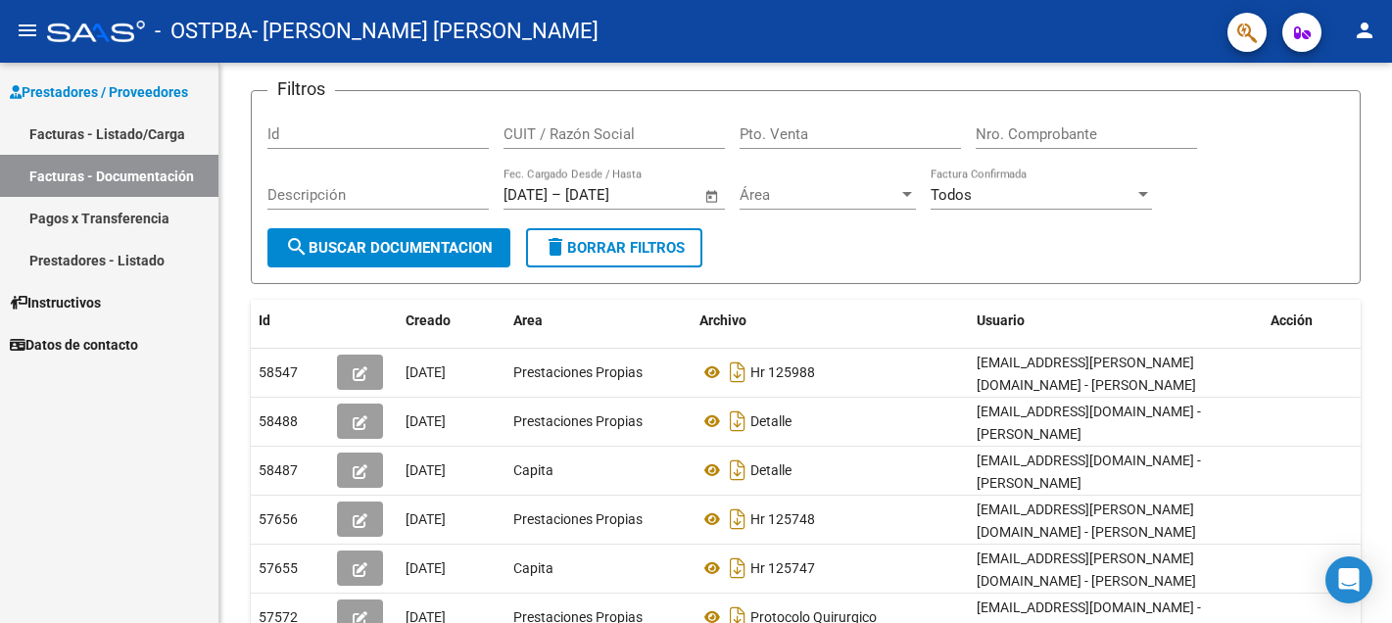
click at [142, 124] on link "Facturas - Listado/Carga" at bounding box center [109, 134] width 218 height 42
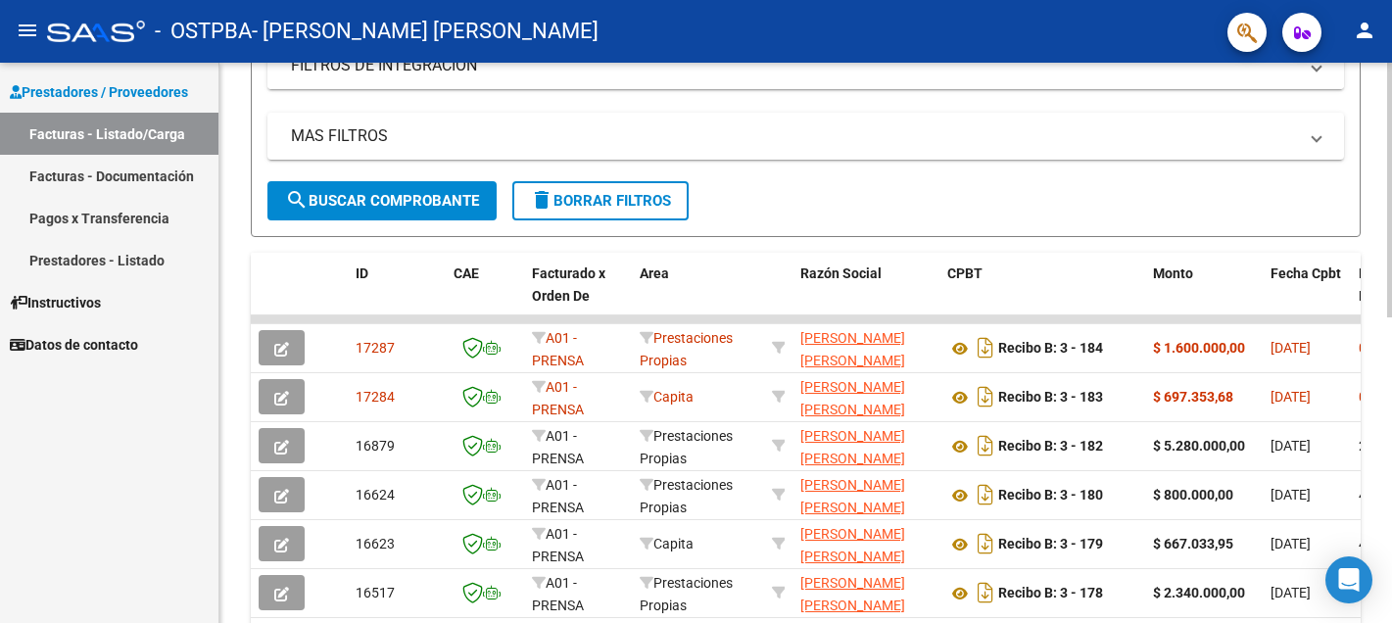
scroll to position [367, 0]
